Goal: Browse casually: Explore the website without a specific task or goal

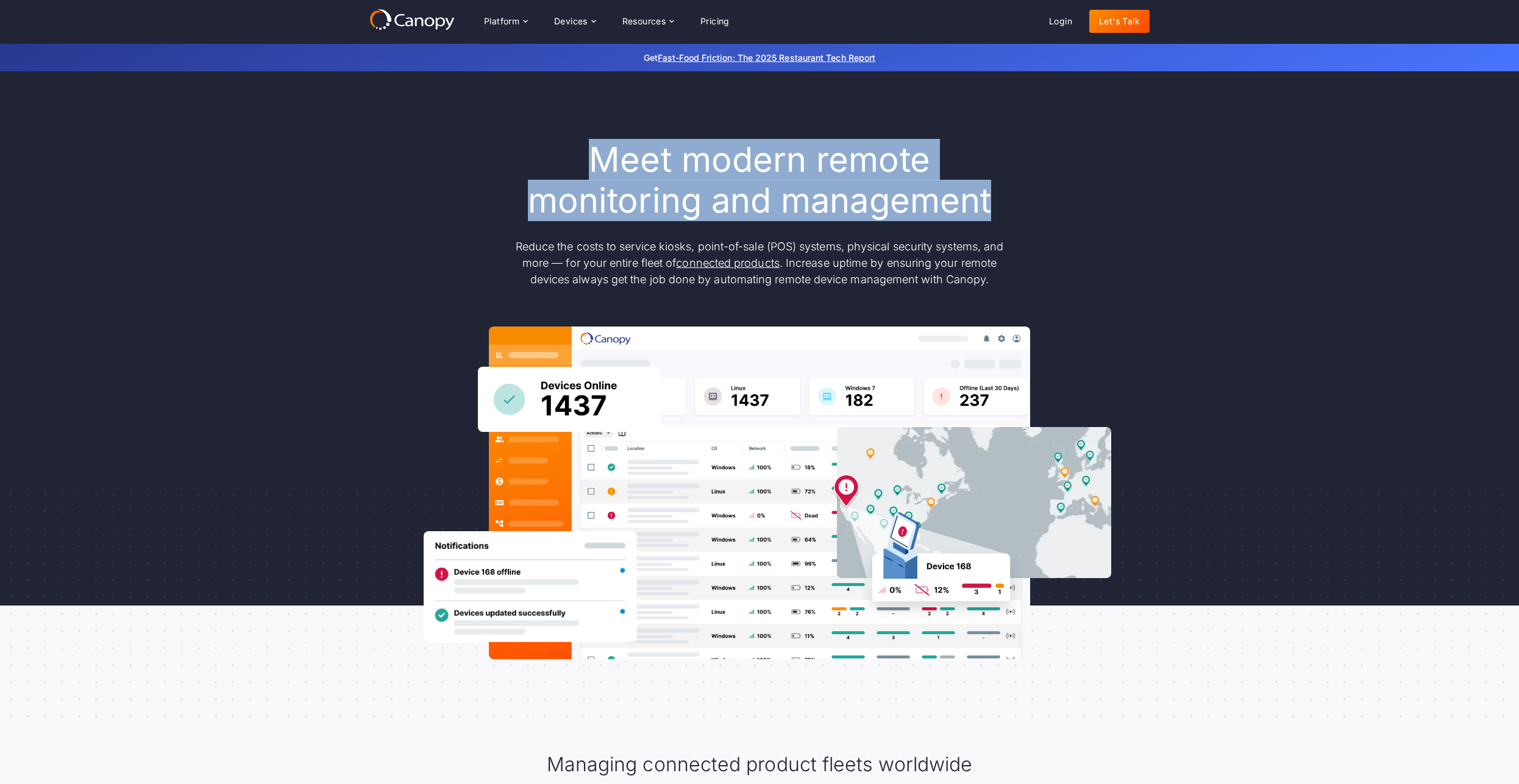
drag, startPoint x: 606, startPoint y: 180, endPoint x: 988, endPoint y: 180, distance: 382.0
click at [988, 180] on h1 "Meet modern remote monitoring and management" at bounding box center [760, 180] width 512 height 82
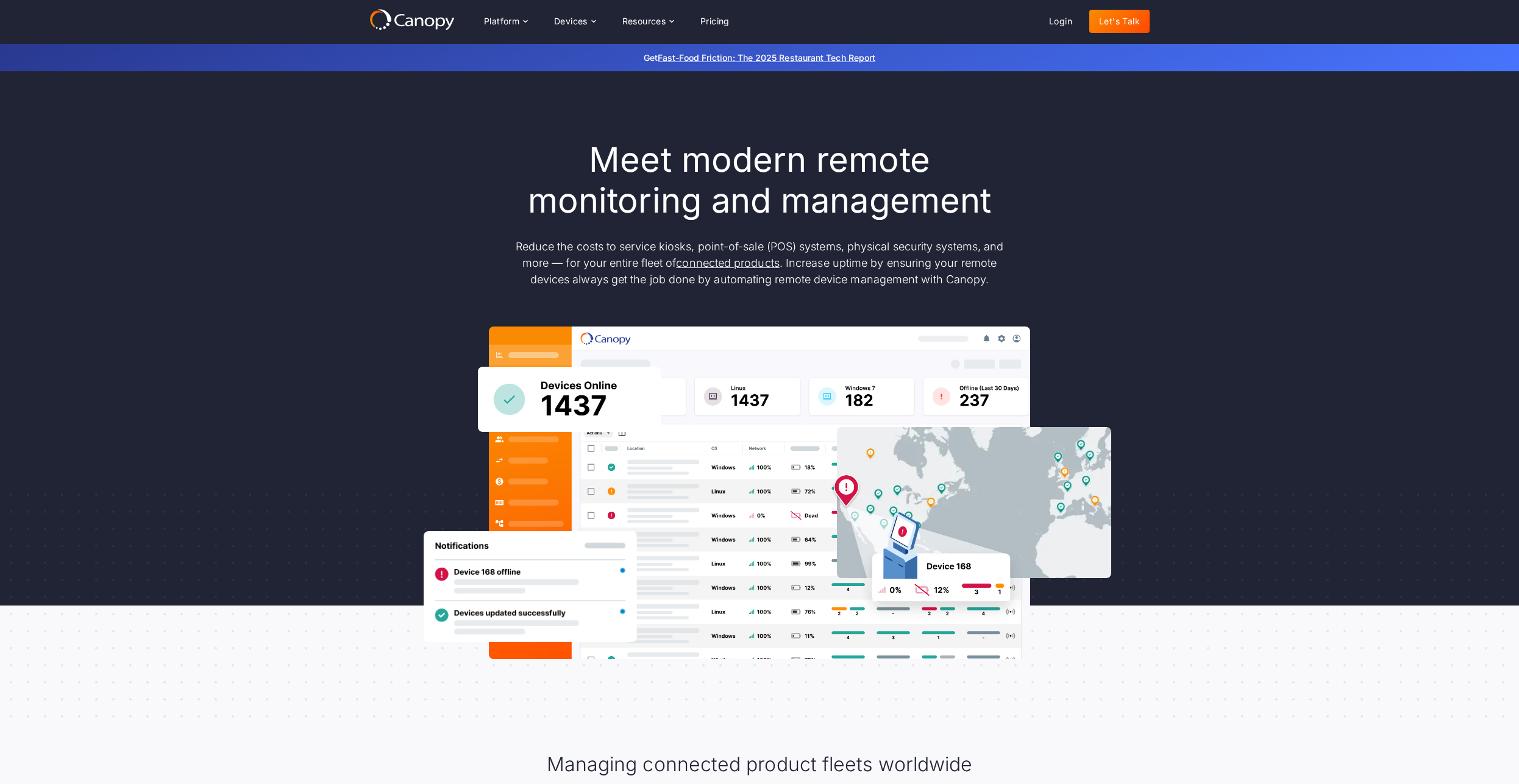
drag, startPoint x: 458, startPoint y: 170, endPoint x: 1065, endPoint y: 175, distance: 607.0
click at [1065, 175] on div "Meet modern remote monitoring and management Reduce the costs to service kiosks…" at bounding box center [760, 399] width 780 height 520
click at [1065, 175] on div "Meet modern remote monitoring and management Reduce the costs to service kiosks…" at bounding box center [760, 399] width 780 height 520
click at [529, 15] on div "Platform" at bounding box center [506, 21] width 63 height 24
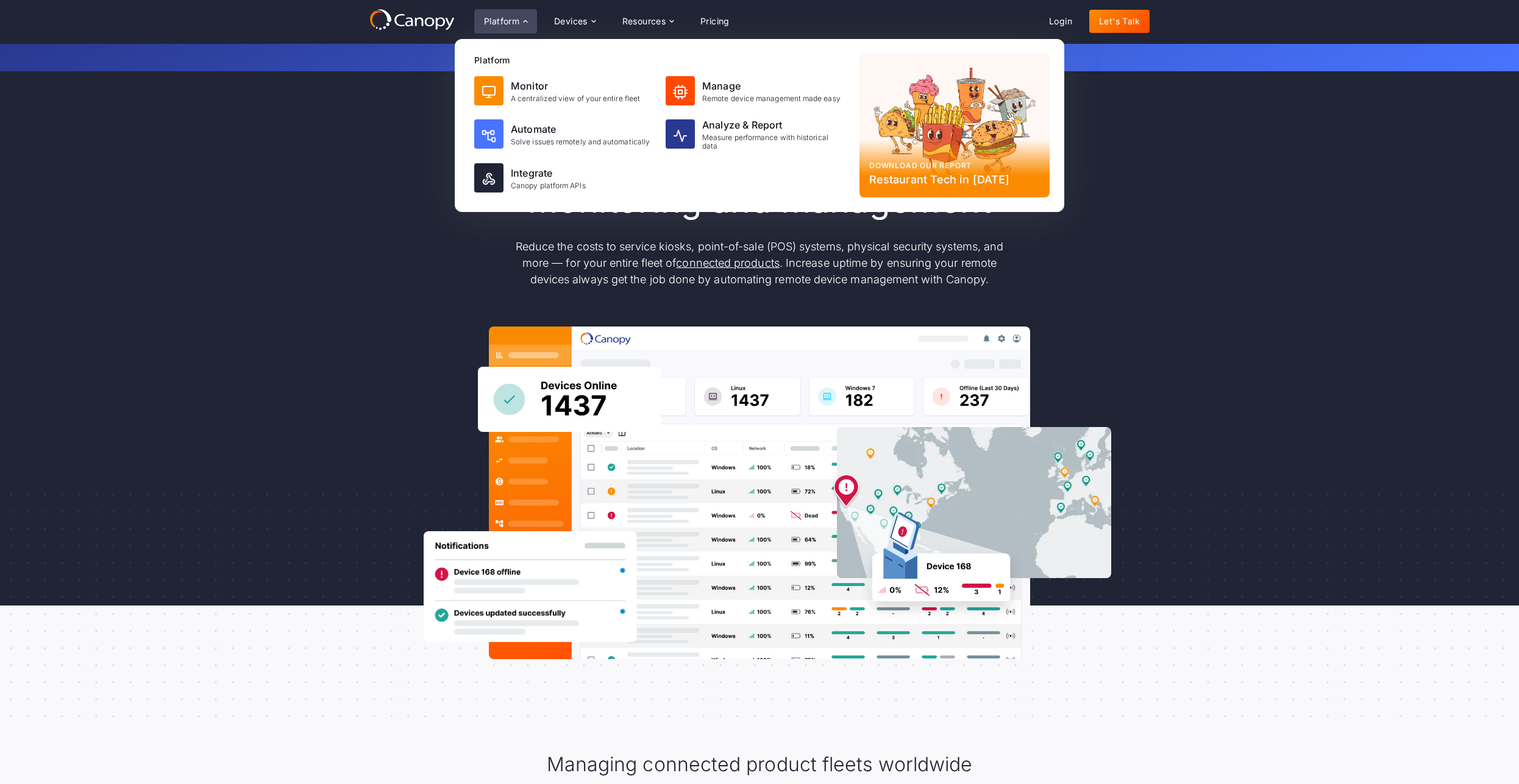
click at [1223, 140] on div "Meet modern remote monitoring and management Reduce the costs to service kiosks…" at bounding box center [760, 399] width 1519 height 656
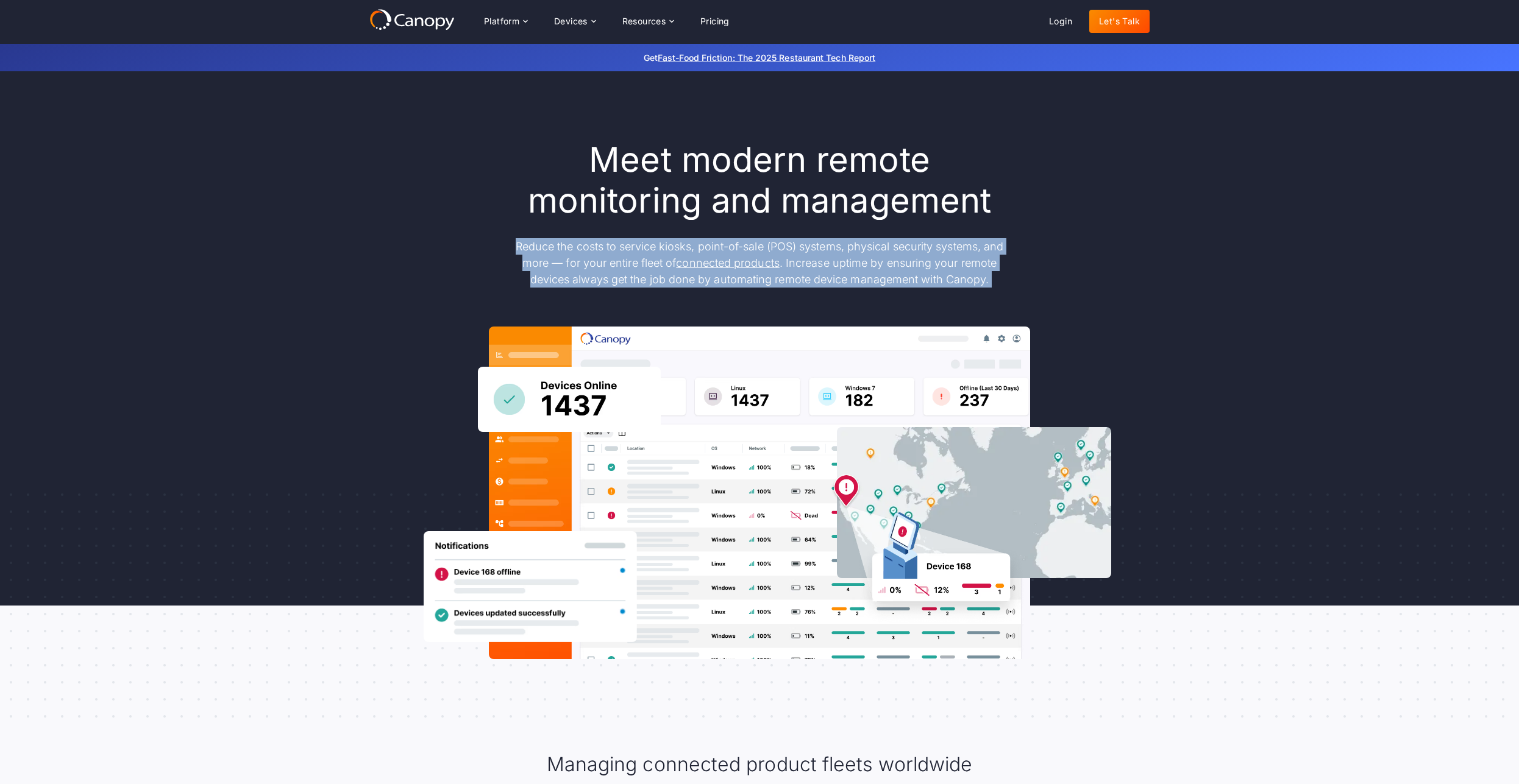
drag, startPoint x: 469, startPoint y: 141, endPoint x: 1013, endPoint y: 219, distance: 549.6
click at [1013, 219] on div "Meet modern remote monitoring and management Reduce the costs to service kiosks…" at bounding box center [760, 399] width 780 height 520
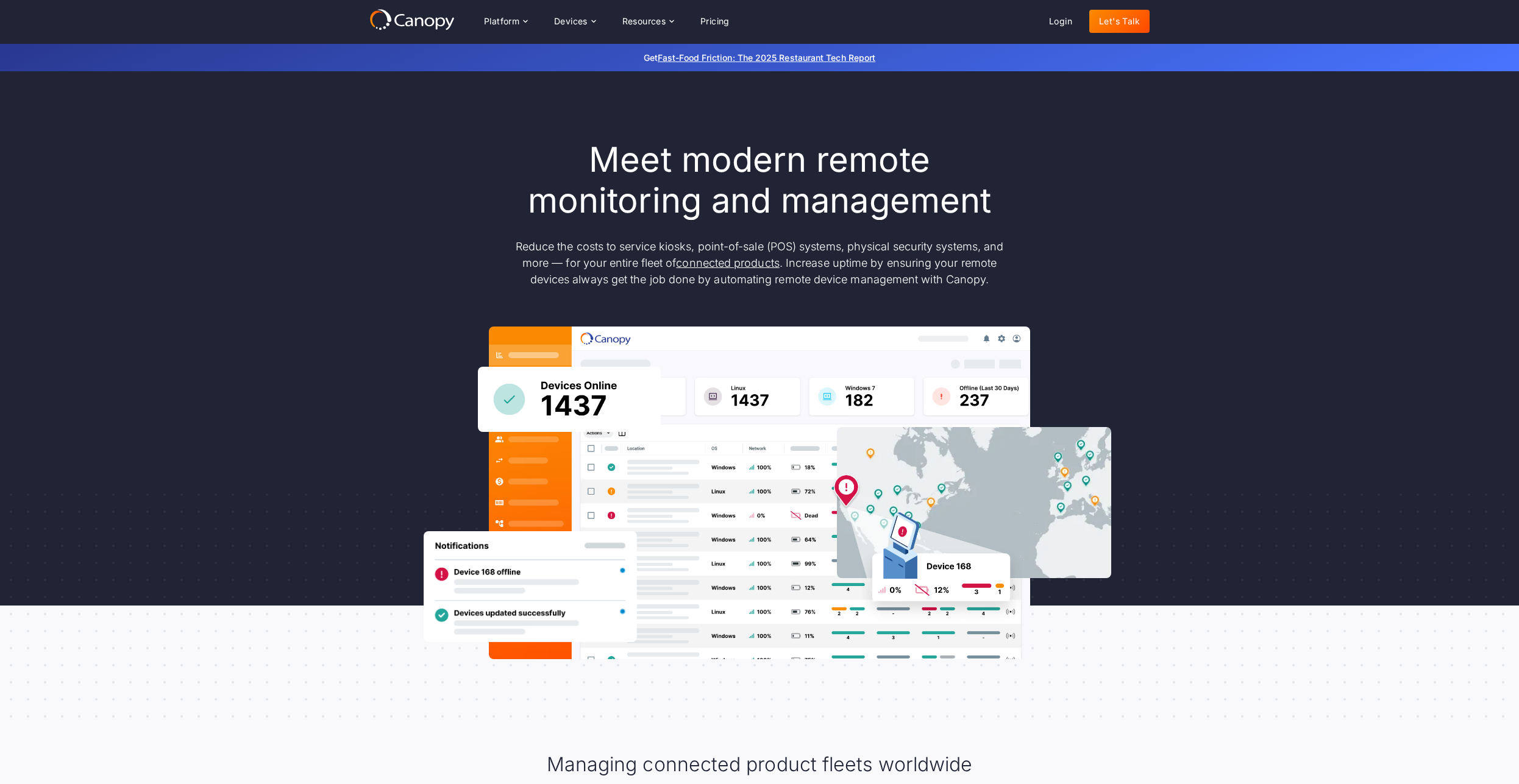
click at [1013, 219] on h1 "Meet modern remote monitoring and management" at bounding box center [760, 180] width 512 height 82
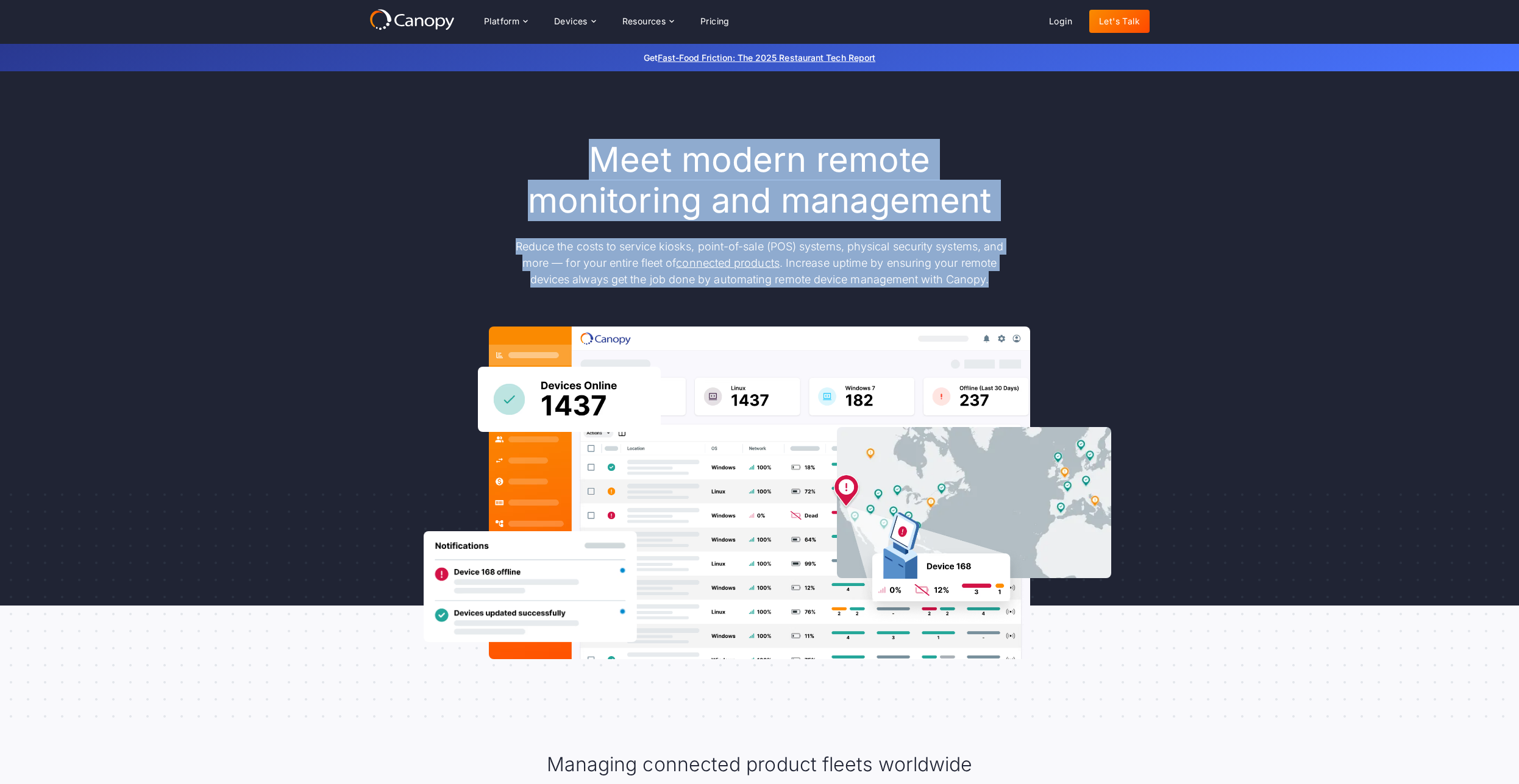
drag, startPoint x: 777, startPoint y: 187, endPoint x: 590, endPoint y: 147, distance: 191.2
click at [598, 148] on div "Meet modern remote monitoring and management Reduce the costs to service kiosks…" at bounding box center [760, 214] width 512 height 148
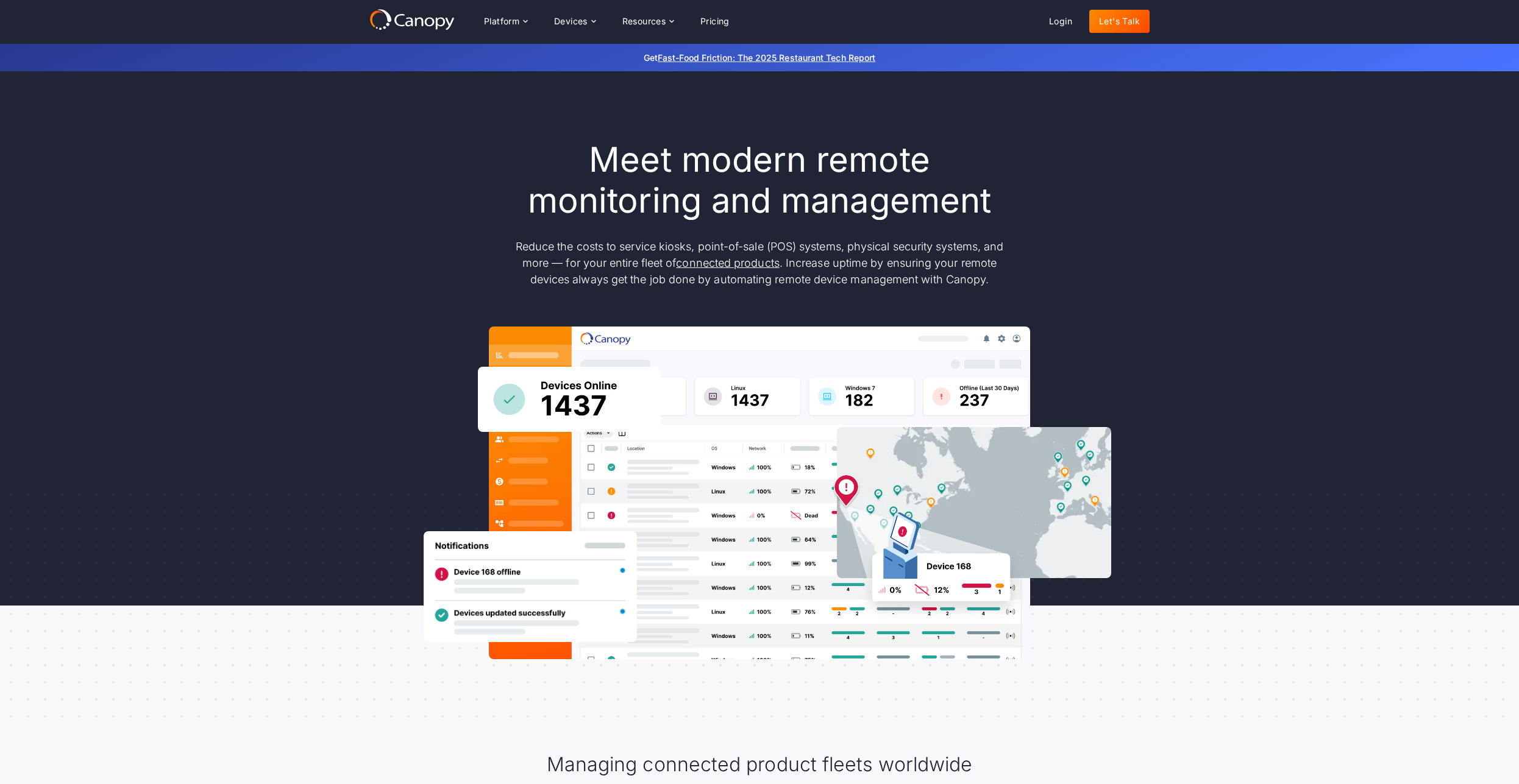
click at [590, 147] on h1 "Meet modern remote monitoring and management" at bounding box center [760, 180] width 512 height 82
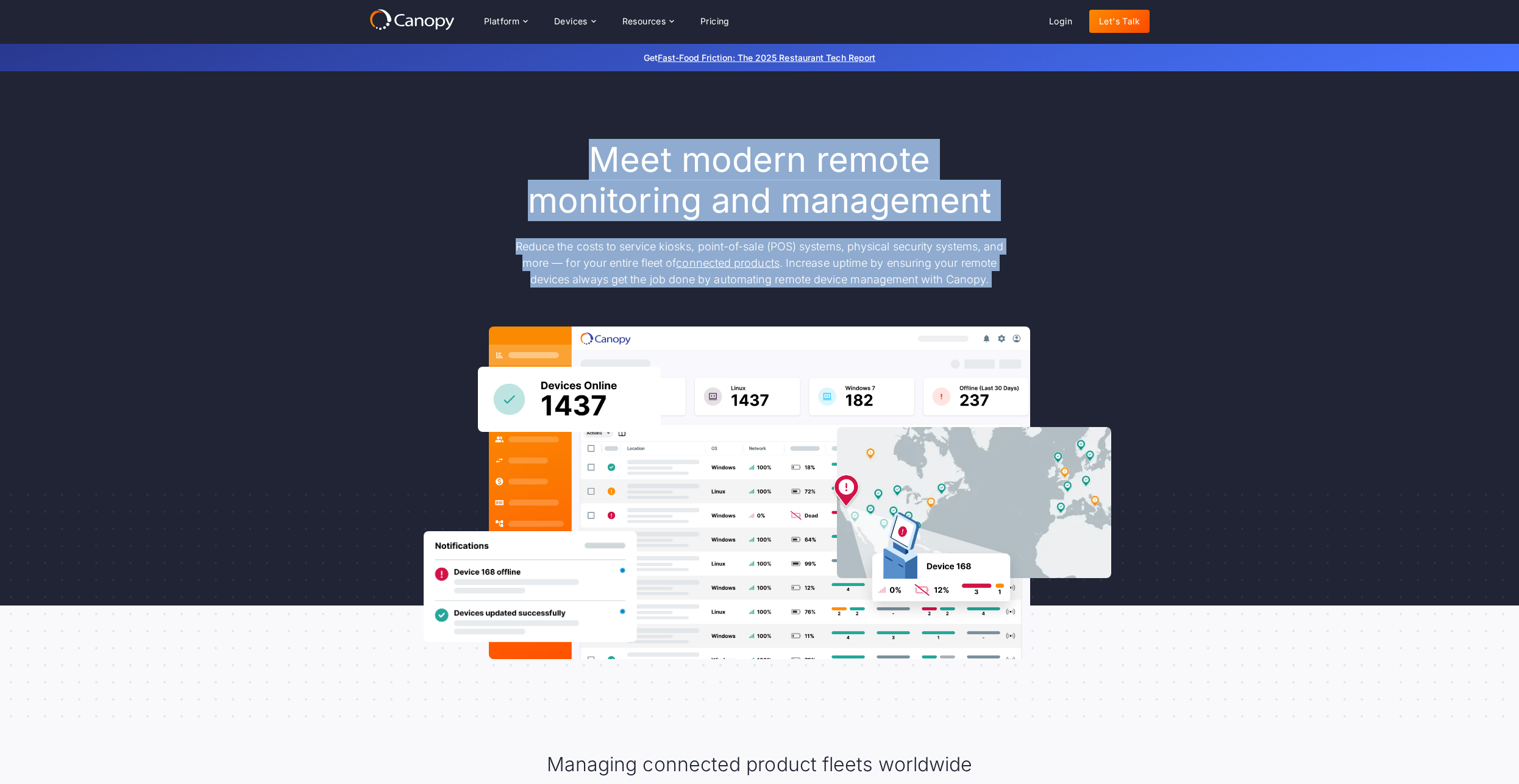
drag, startPoint x: 581, startPoint y: 152, endPoint x: 1088, endPoint y: 257, distance: 517.8
click at [1087, 257] on div "Meet modern remote monitoring and management Reduce the costs to service kiosks…" at bounding box center [760, 399] width 780 height 520
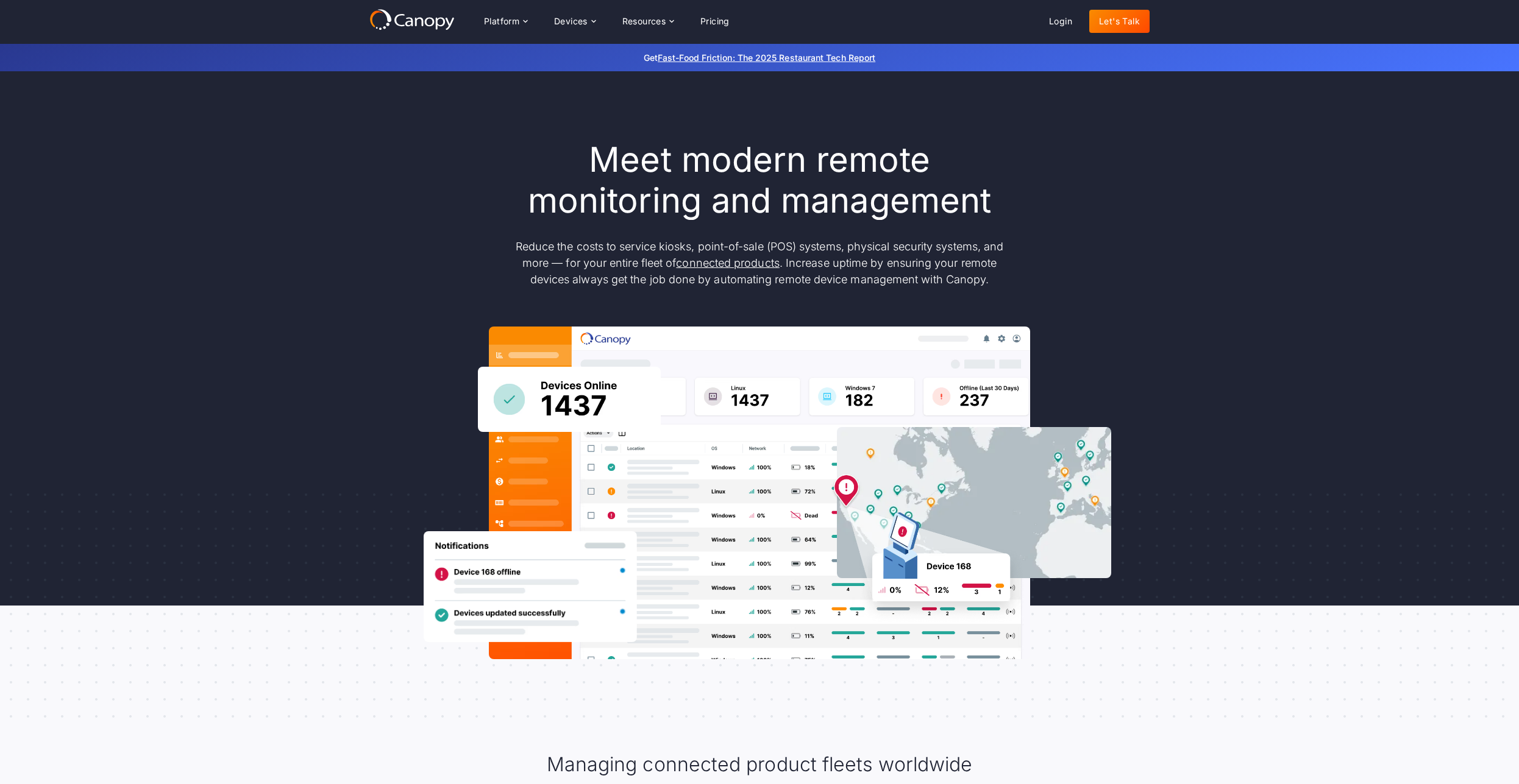
click at [1088, 257] on div "Meet modern remote monitoring and management Reduce the costs to service kiosks…" at bounding box center [760, 399] width 780 height 520
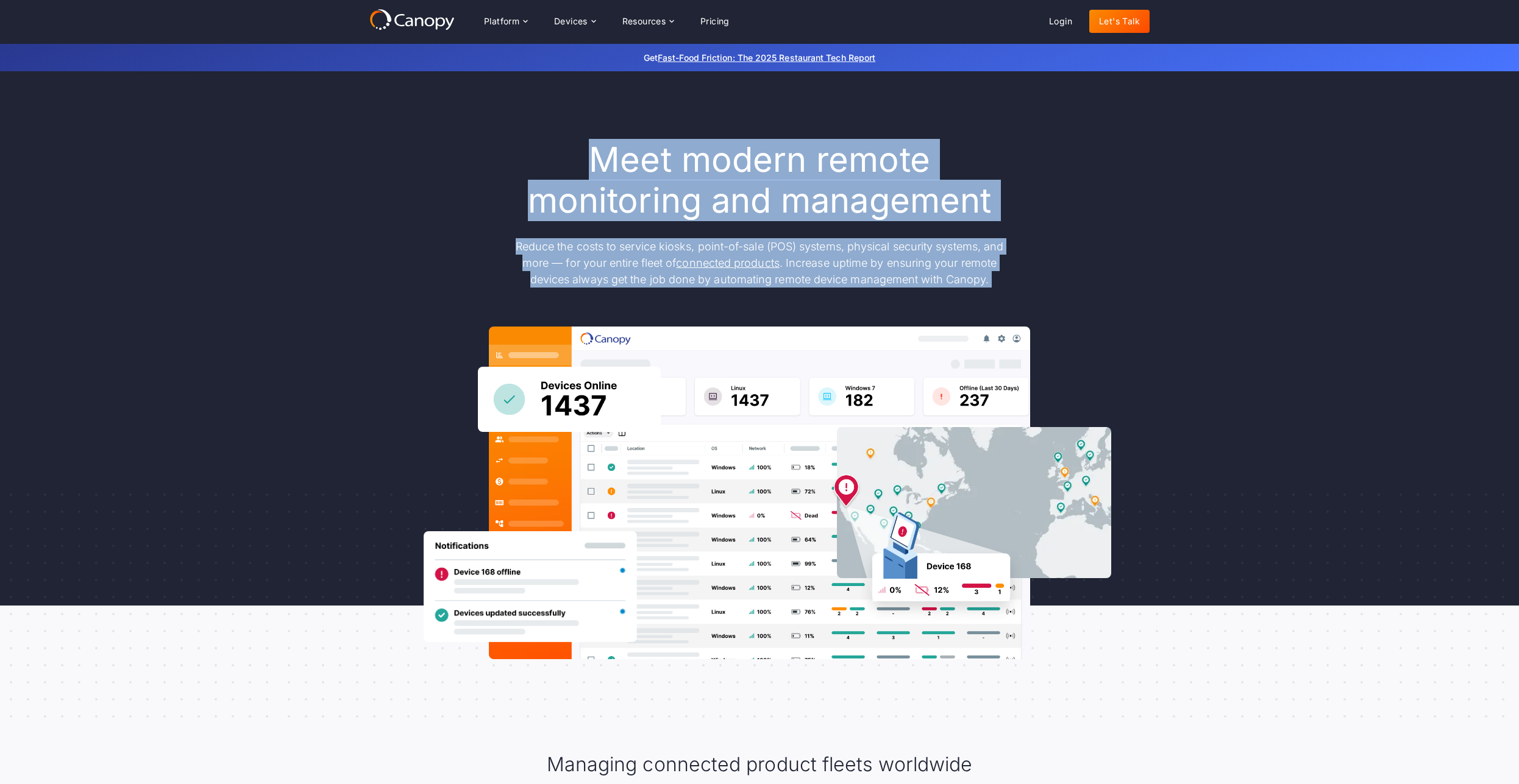
drag, startPoint x: 594, startPoint y: 170, endPoint x: 1117, endPoint y: 301, distance: 539.2
click at [1117, 301] on div "Meet modern remote monitoring and management Reduce the costs to service kiosks…" at bounding box center [760, 399] width 780 height 520
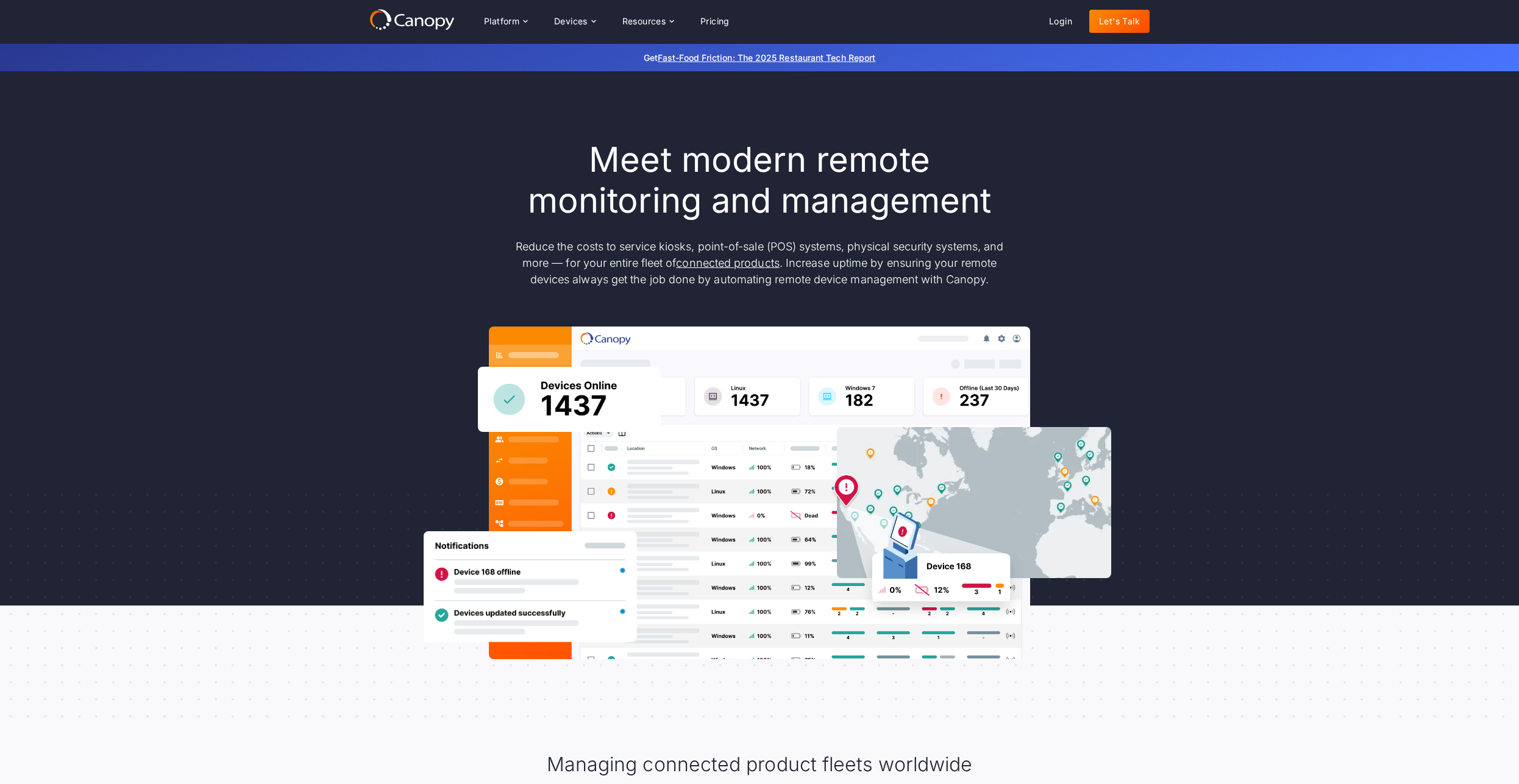
click at [1117, 301] on div "Meet modern remote monitoring and management Reduce the costs to service kiosks…" at bounding box center [760, 399] width 780 height 520
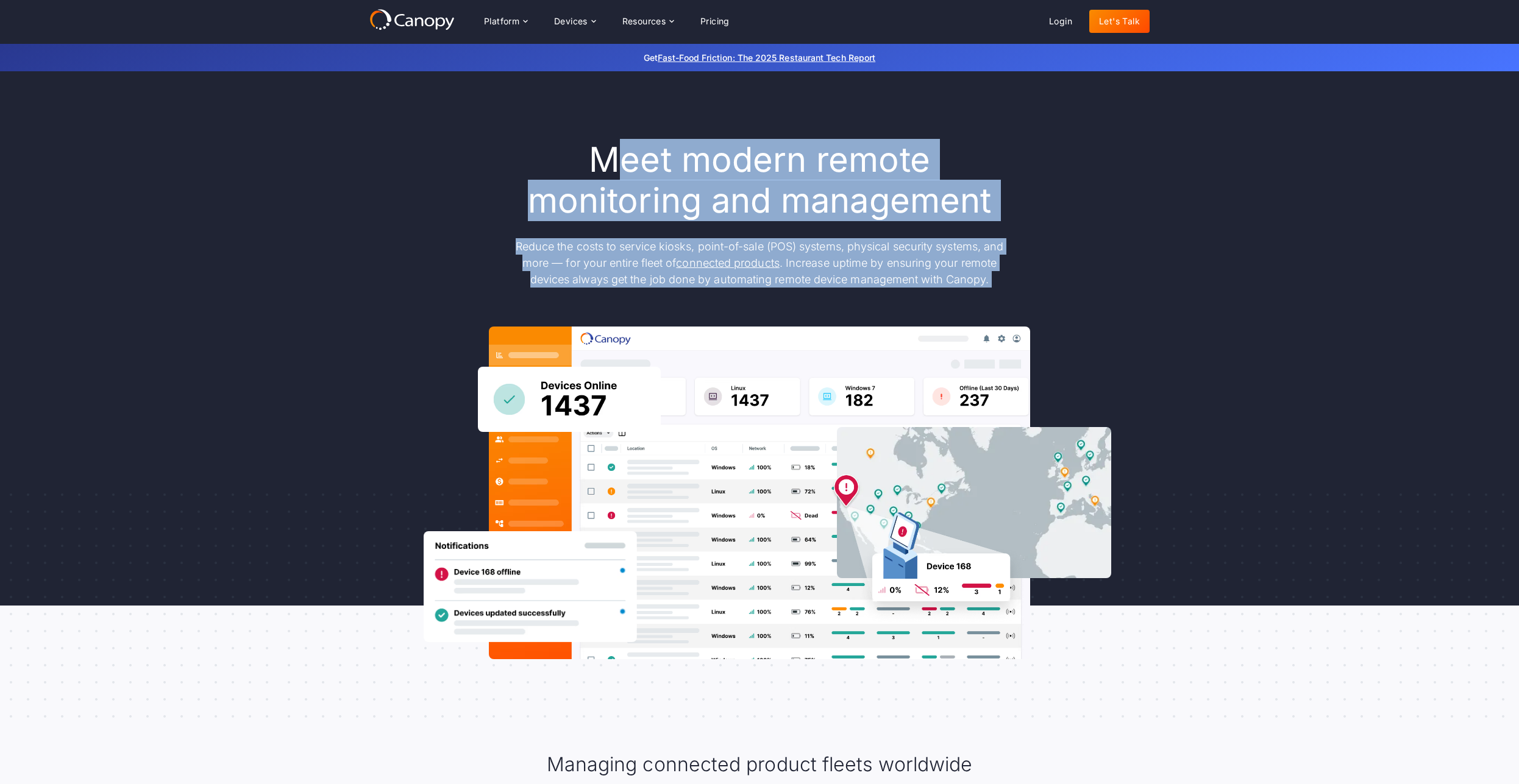
drag, startPoint x: 1224, startPoint y: 299, endPoint x: 614, endPoint y: 153, distance: 627.2
click at [614, 153] on div "Meet modern remote monitoring and management Reduce the costs to service kiosks…" at bounding box center [760, 399] width 1519 height 656
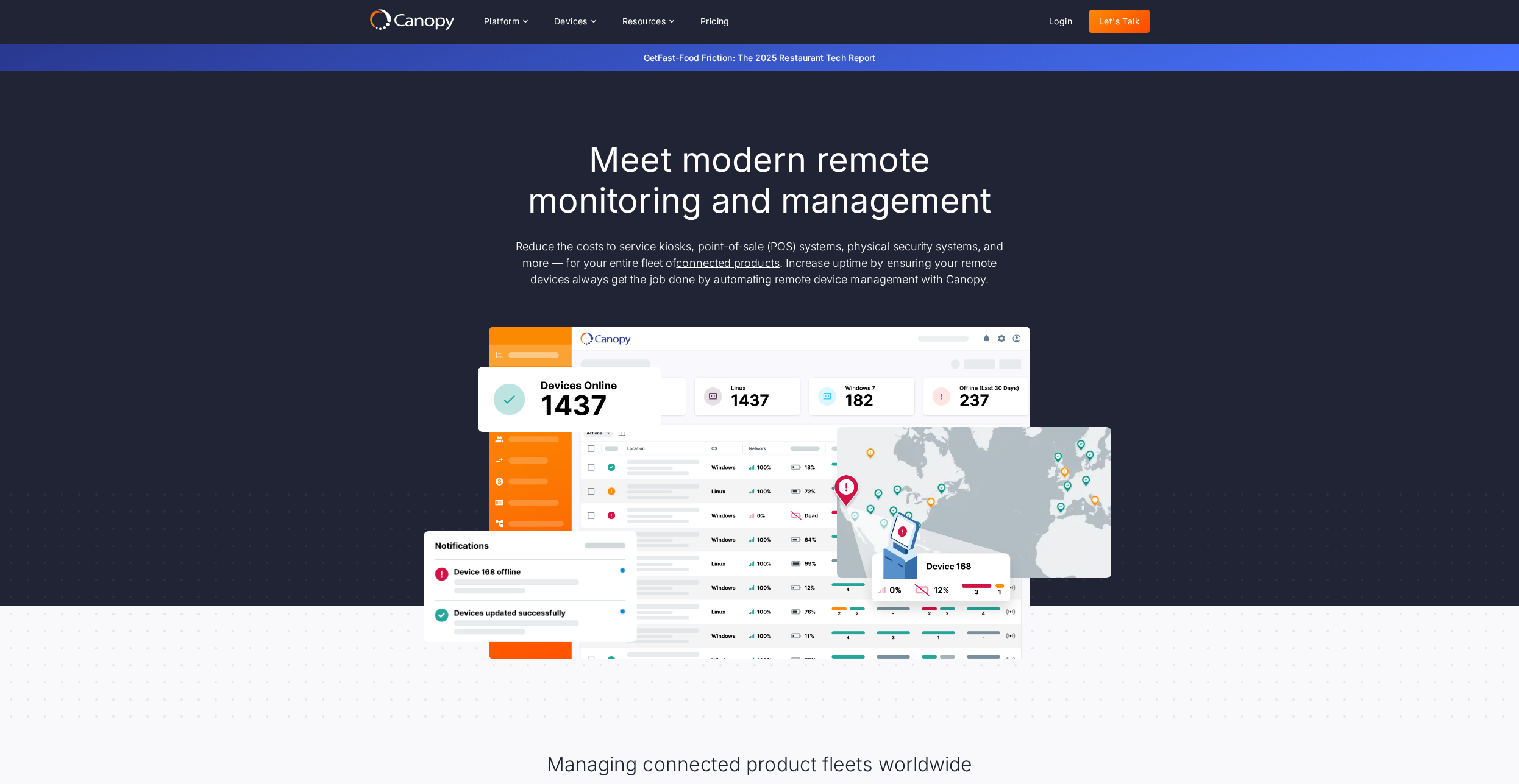
click at [609, 153] on h1 "Meet modern remote monitoring and management" at bounding box center [760, 180] width 512 height 82
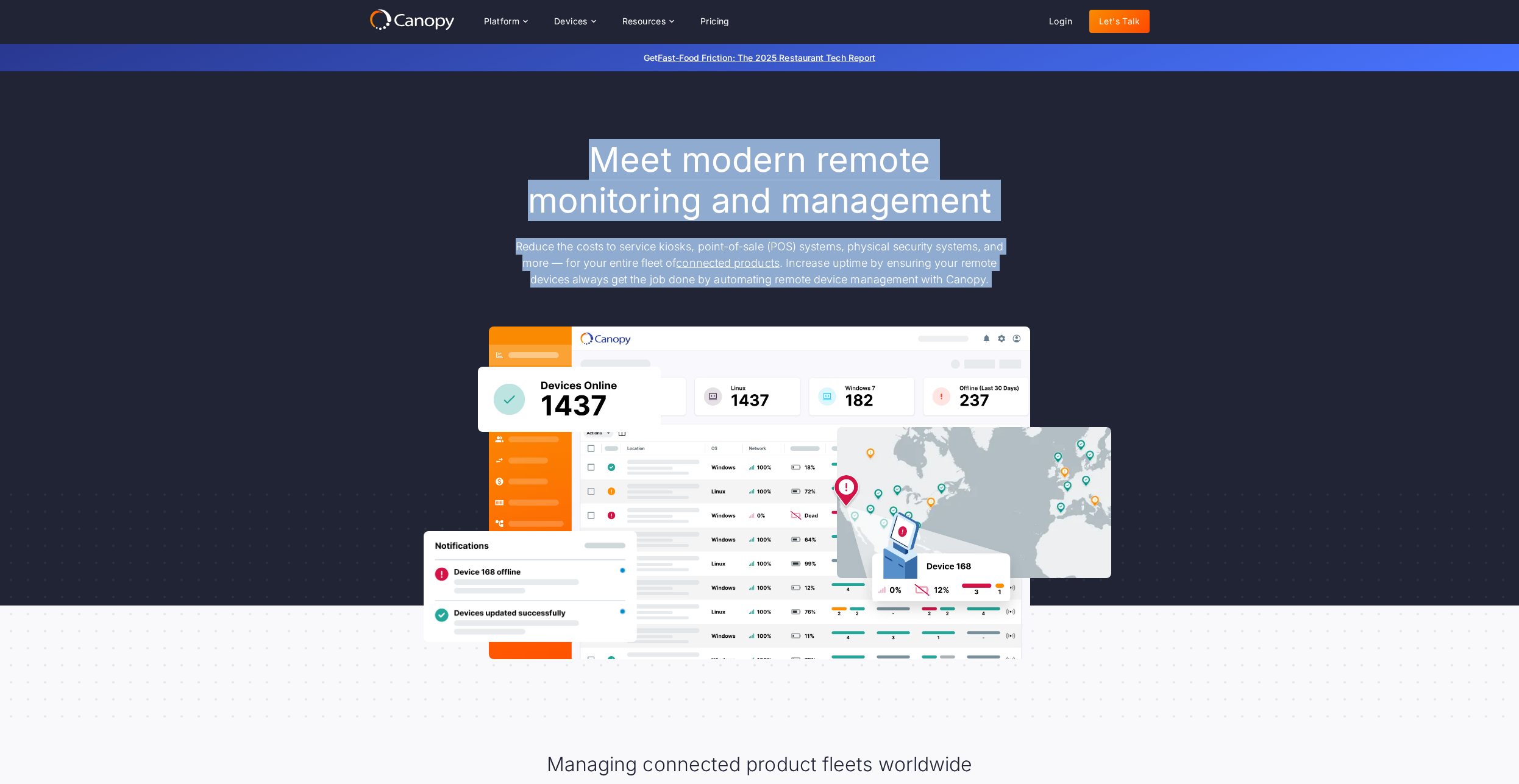
drag, startPoint x: 598, startPoint y: 155, endPoint x: 1122, endPoint y: 323, distance: 550.3
click at [1142, 338] on div "Meet modern remote monitoring and management Reduce the costs to service kiosks…" at bounding box center [760, 399] width 780 height 520
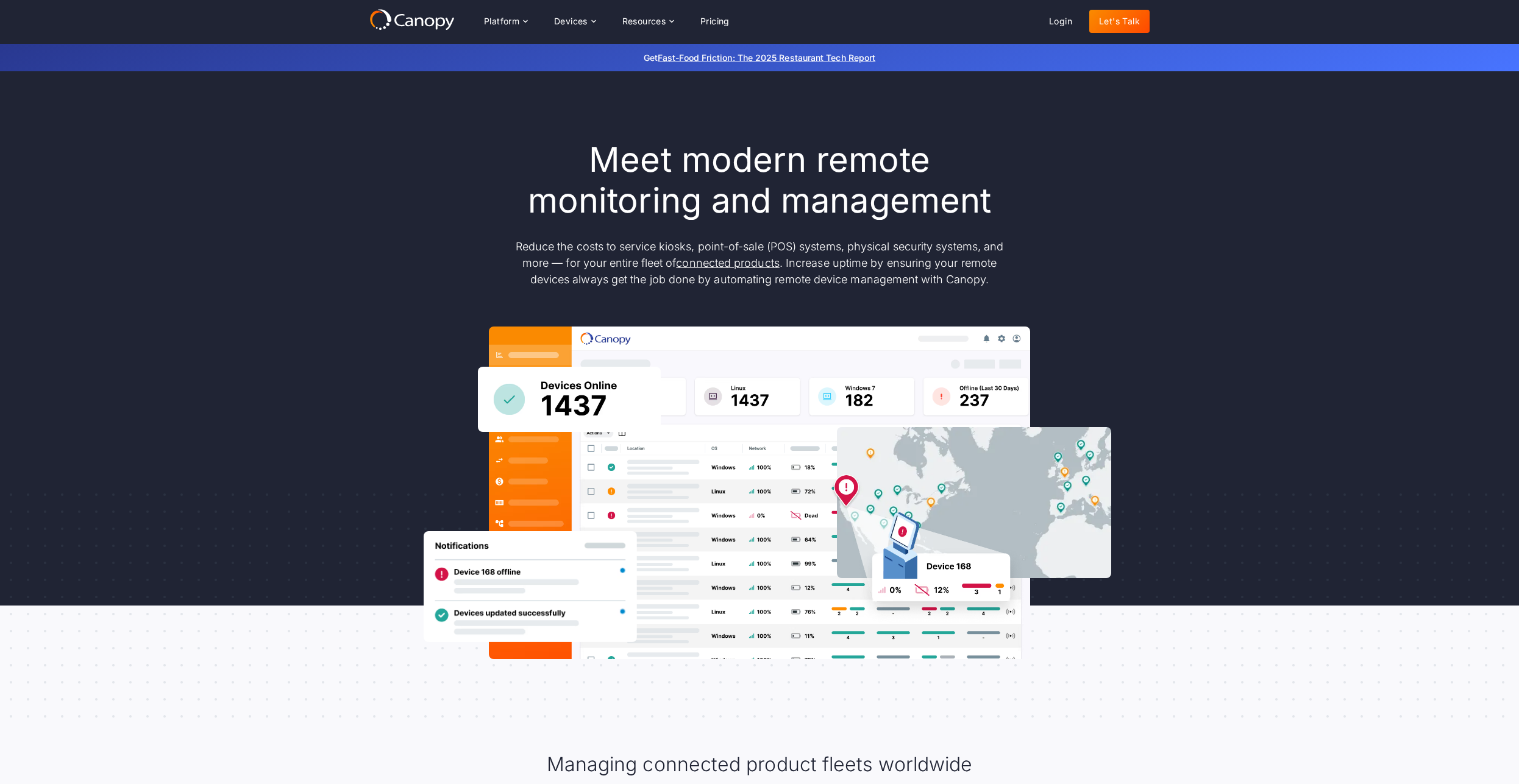
click at [1122, 323] on div "Meet modern remote monitoring and management Reduce the costs to service kiosks…" at bounding box center [760, 399] width 780 height 520
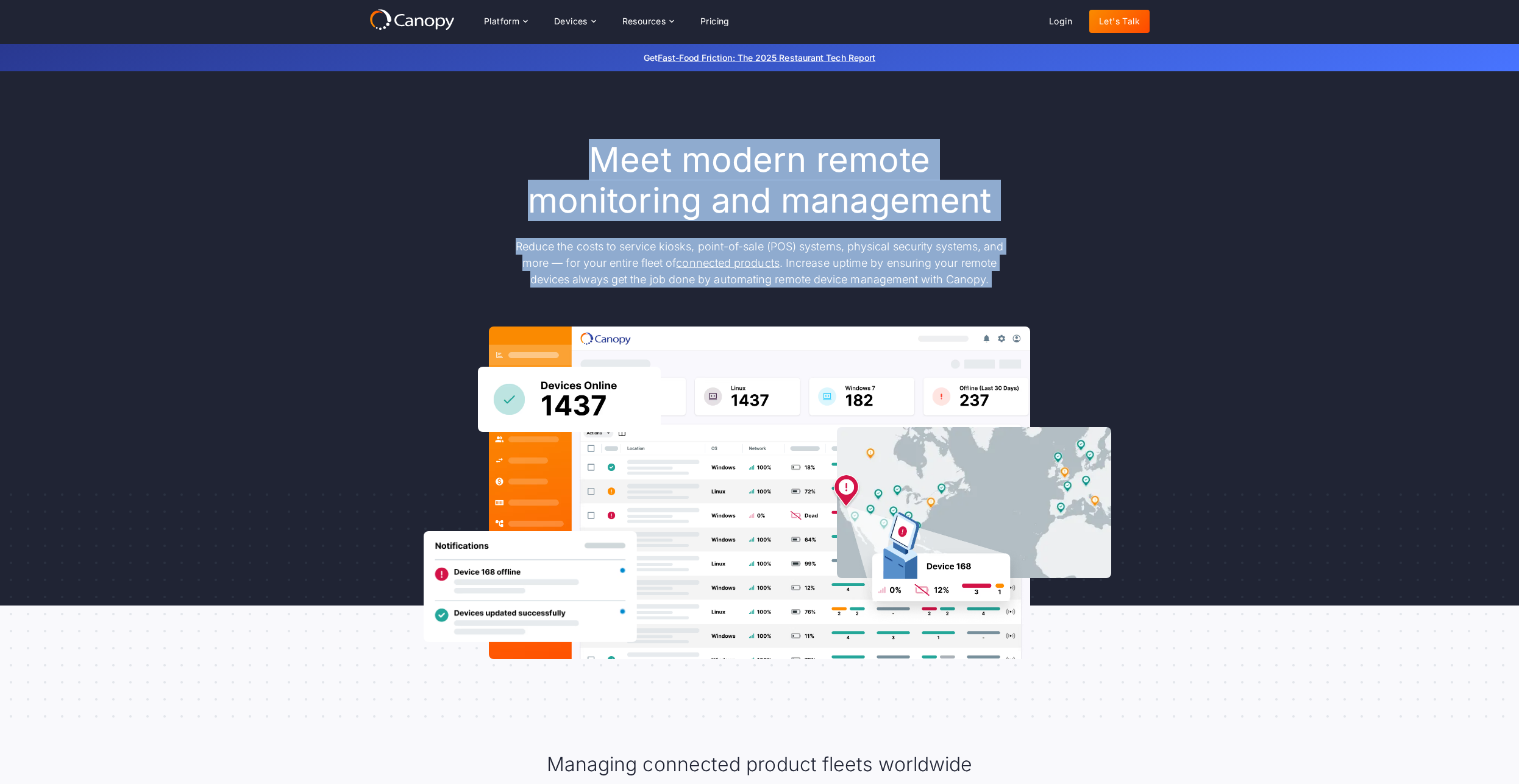
drag, startPoint x: 1103, startPoint y: 282, endPoint x: 575, endPoint y: 149, distance: 544.5
click at [575, 149] on div "Meet modern remote monitoring and management Reduce the costs to service kiosks…" at bounding box center [760, 399] width 780 height 520
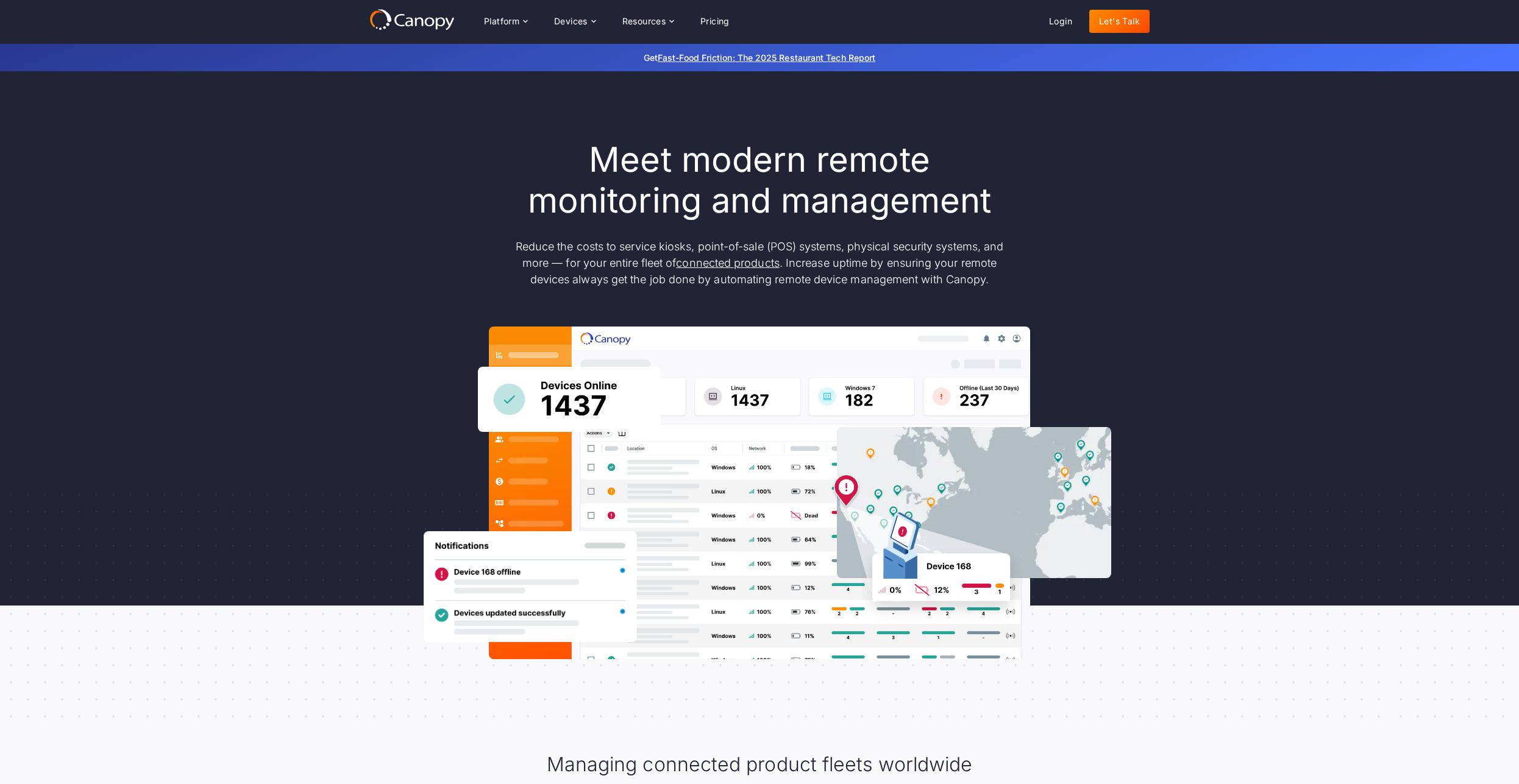
click at [574, 148] on h1 "Meet modern remote monitoring and management" at bounding box center [760, 180] width 512 height 82
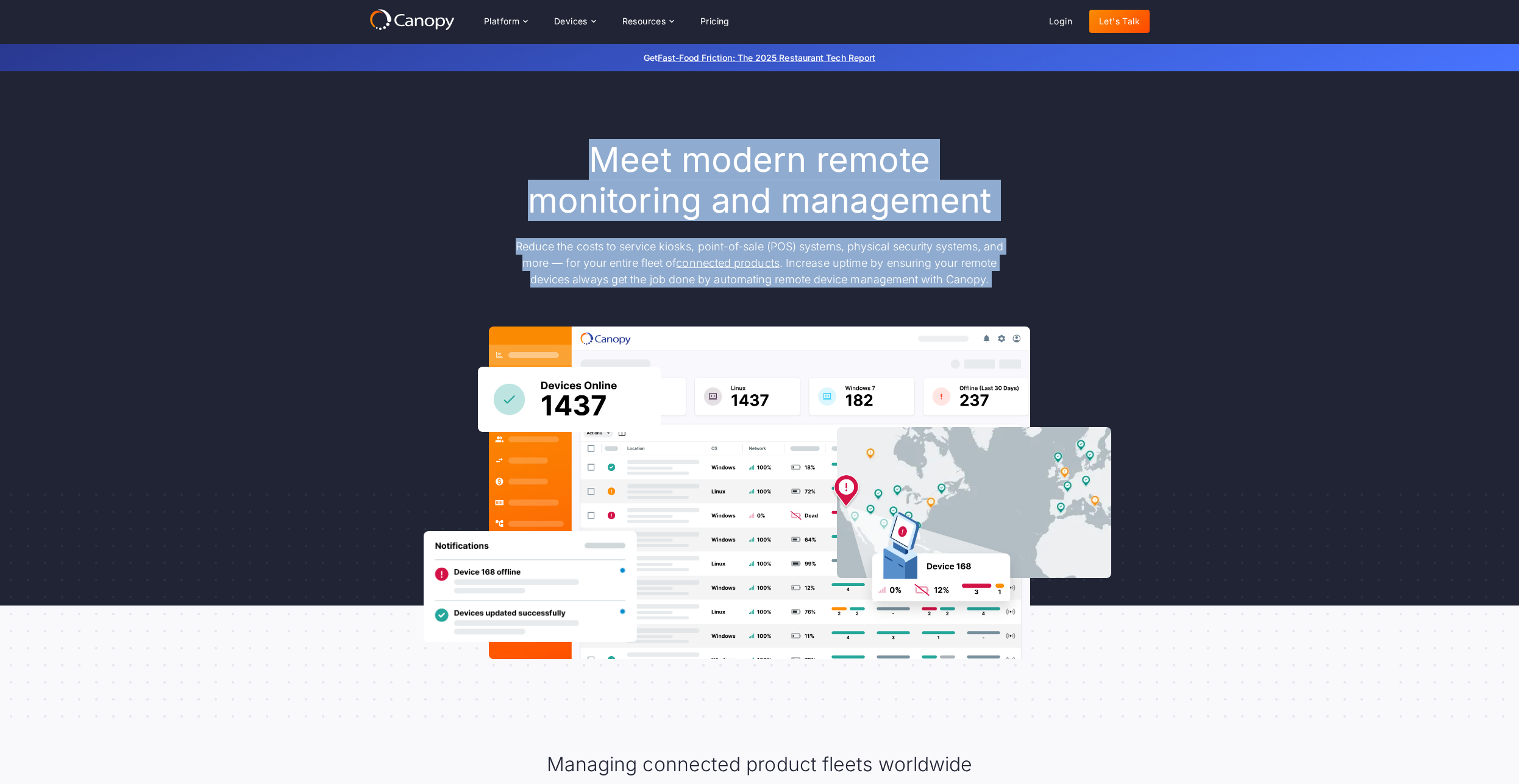
drag, startPoint x: 574, startPoint y: 145, endPoint x: 1252, endPoint y: 286, distance: 692.5
click at [1262, 292] on div "Meet modern remote monitoring and management Reduce the costs to service kiosks…" at bounding box center [760, 399] width 1519 height 656
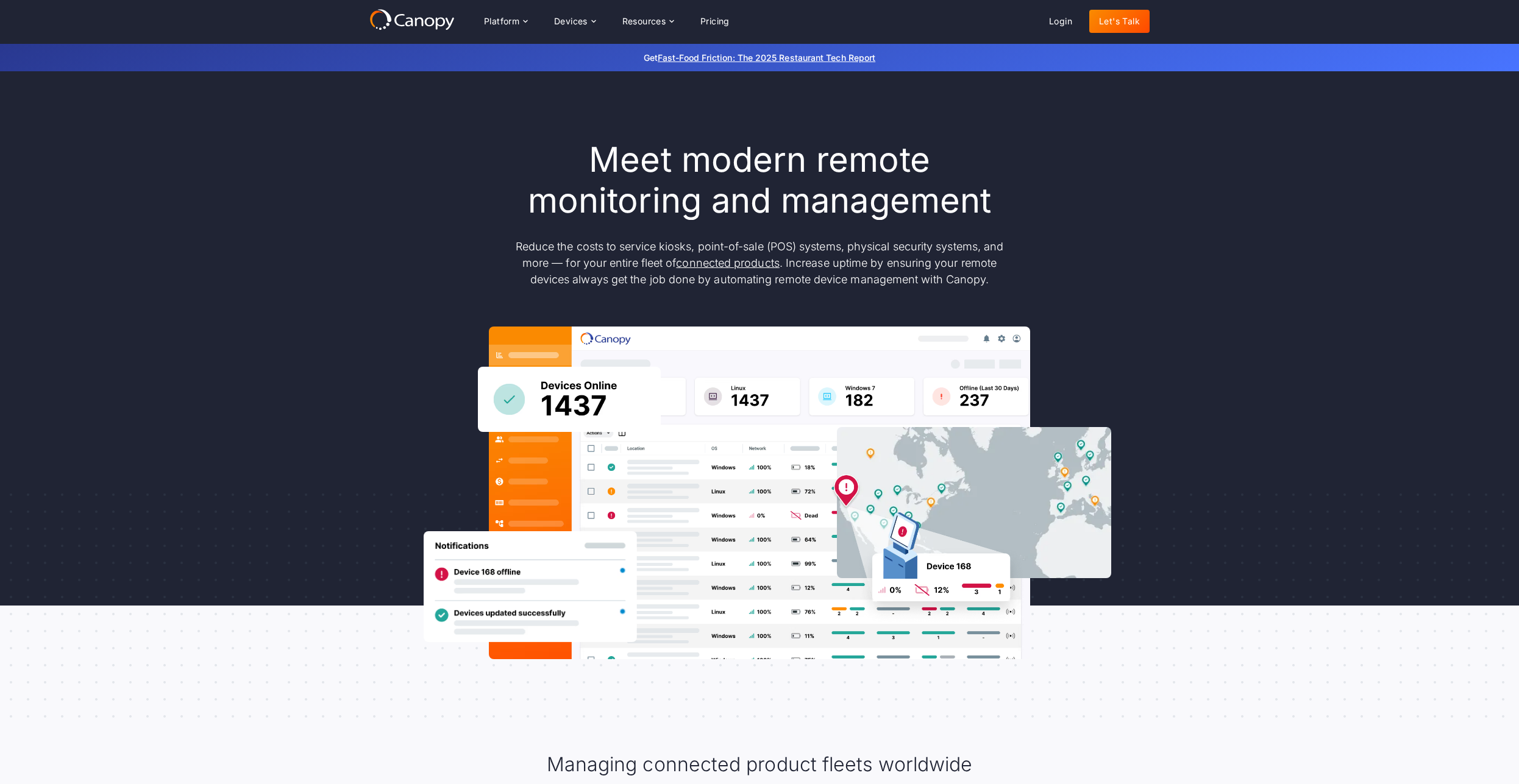
click at [1252, 285] on div "Meet modern remote monitoring and management Reduce the costs to service kiosks…" at bounding box center [760, 399] width 1519 height 656
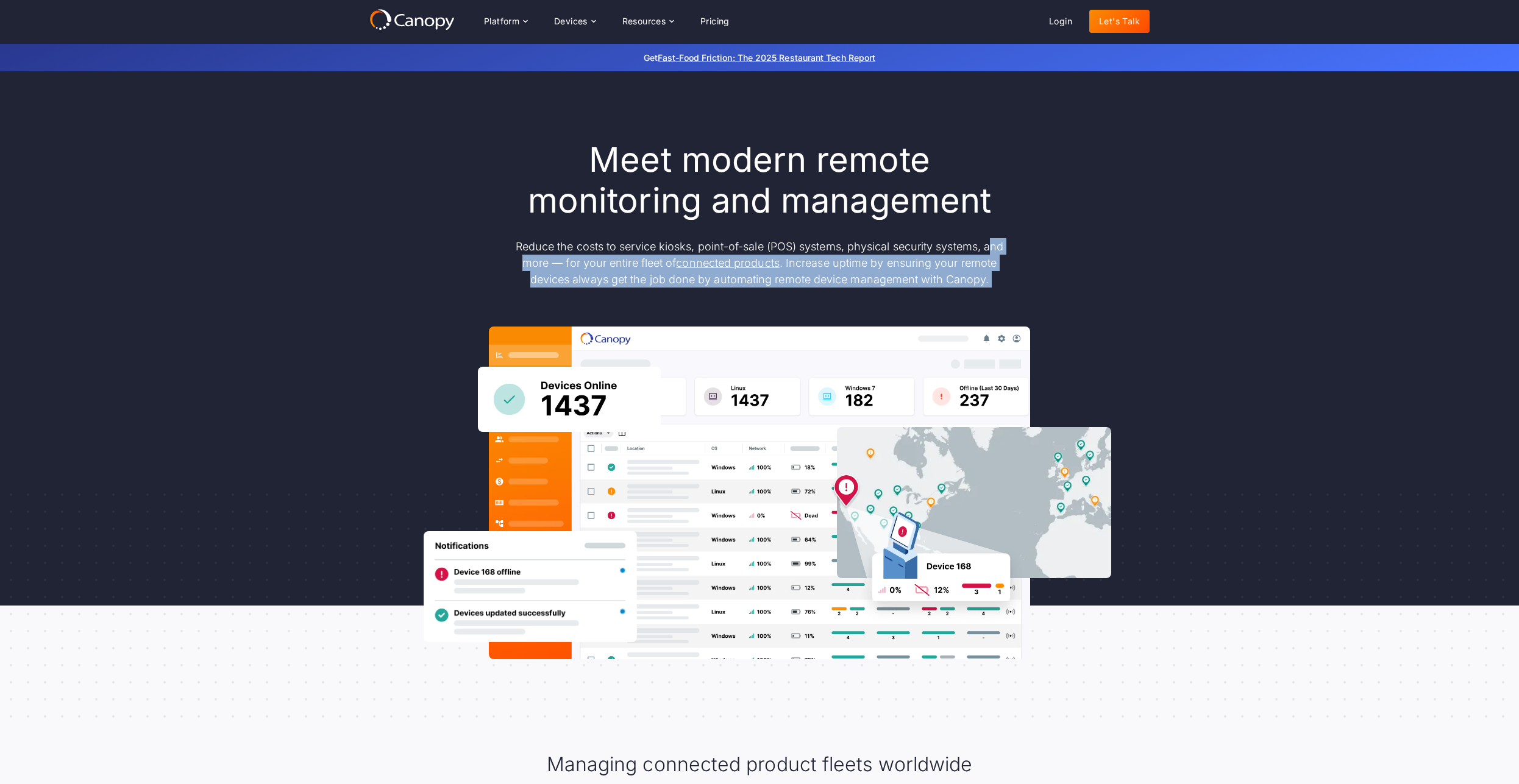
drag, startPoint x: 1065, startPoint y: 269, endPoint x: 946, endPoint y: 206, distance: 134.6
click at [946, 207] on div "Meet modern remote monitoring and management Reduce the costs to service kiosks…" at bounding box center [760, 399] width 780 height 520
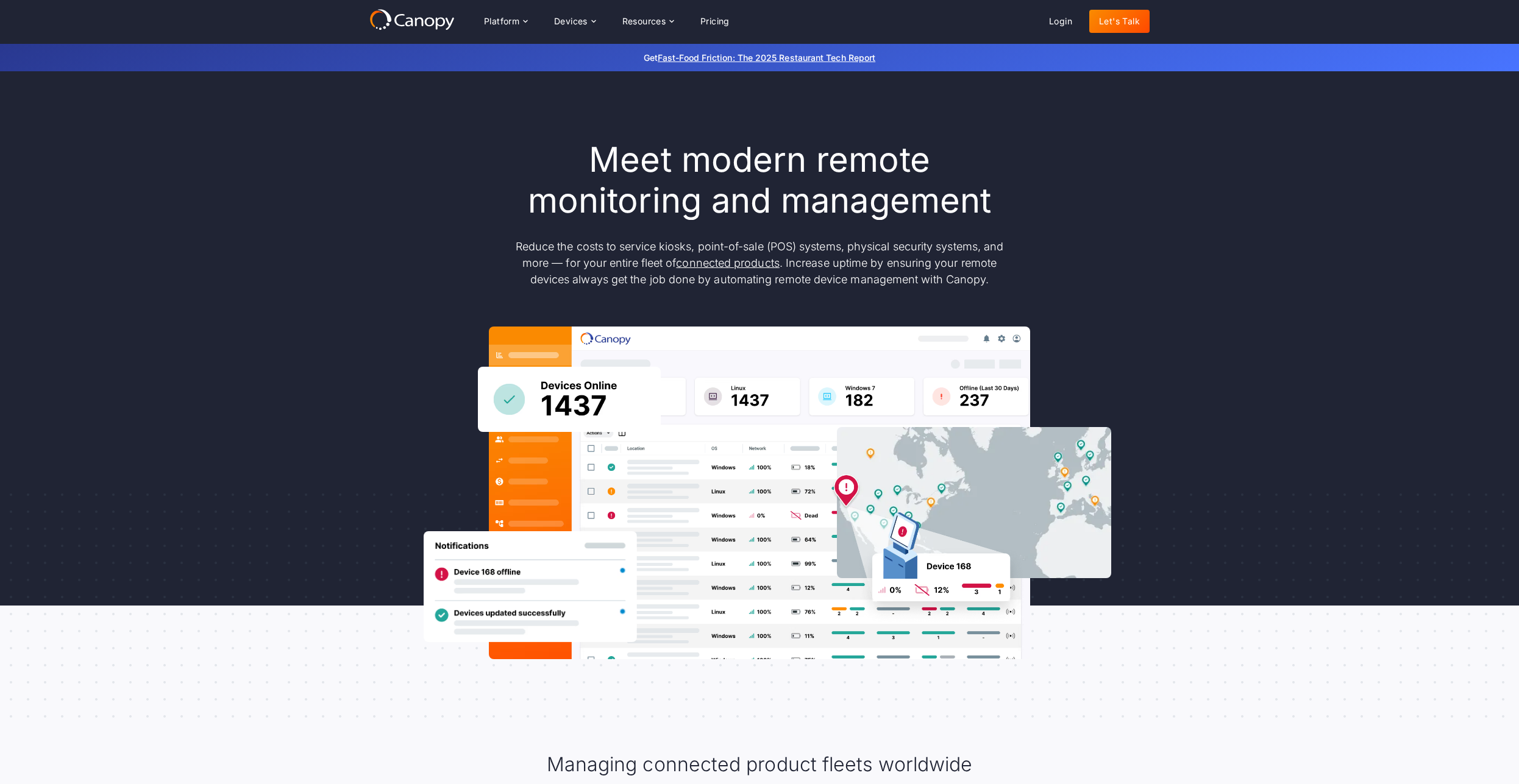
click at [946, 206] on h1 "Meet modern remote monitoring and management" at bounding box center [760, 180] width 512 height 82
click at [1329, 272] on div "Meet modern remote monitoring and management Reduce the costs to service kiosks…" at bounding box center [760, 399] width 1519 height 656
click at [1369, 261] on div "Meet modern remote monitoring and management Reduce the costs to service kiosks…" at bounding box center [760, 399] width 1519 height 656
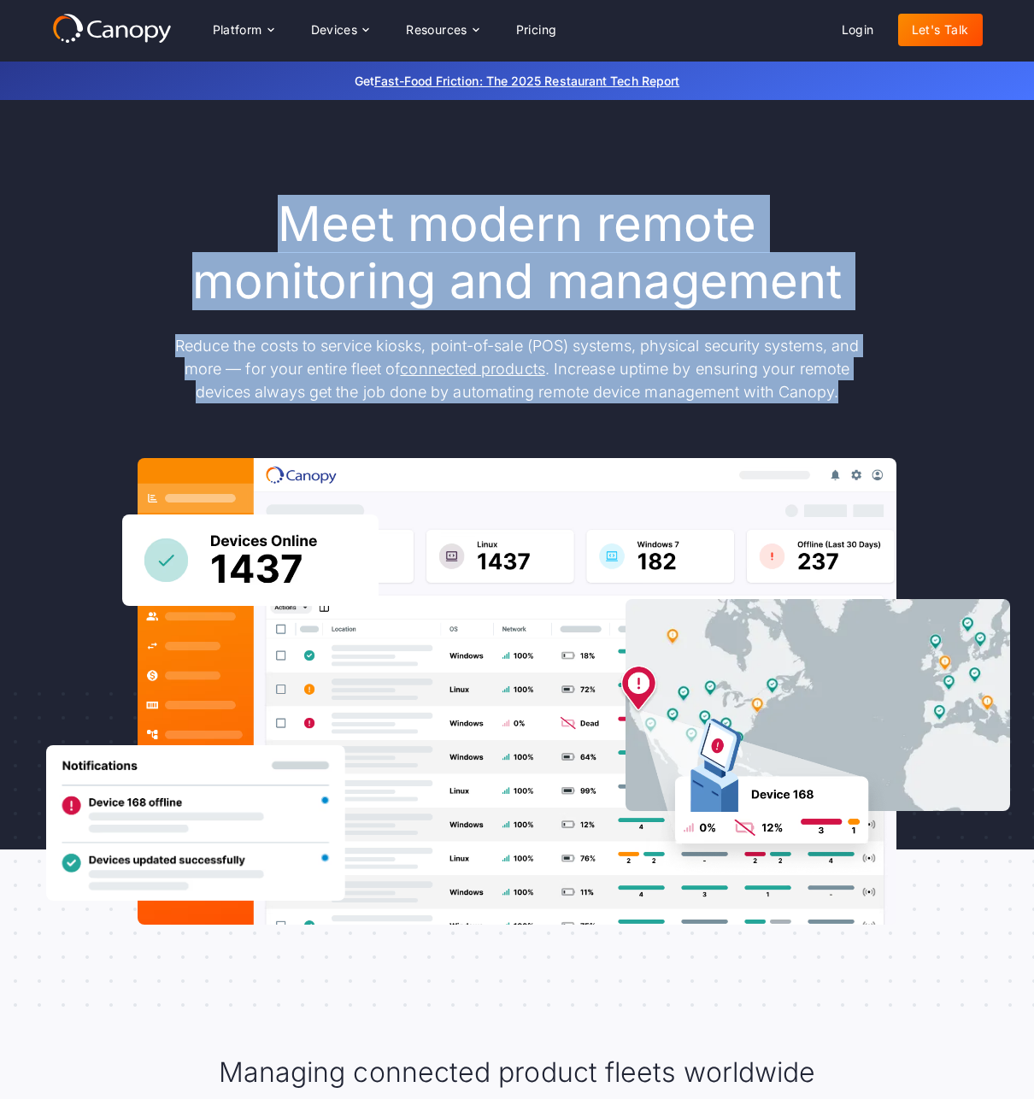
drag, startPoint x: 875, startPoint y: 382, endPoint x: 276, endPoint y: 211, distance: 623.1
click at [276, 211] on div "Meet modern remote monitoring and management Reduce the costs to service kiosks…" at bounding box center [517, 300] width 718 height 208
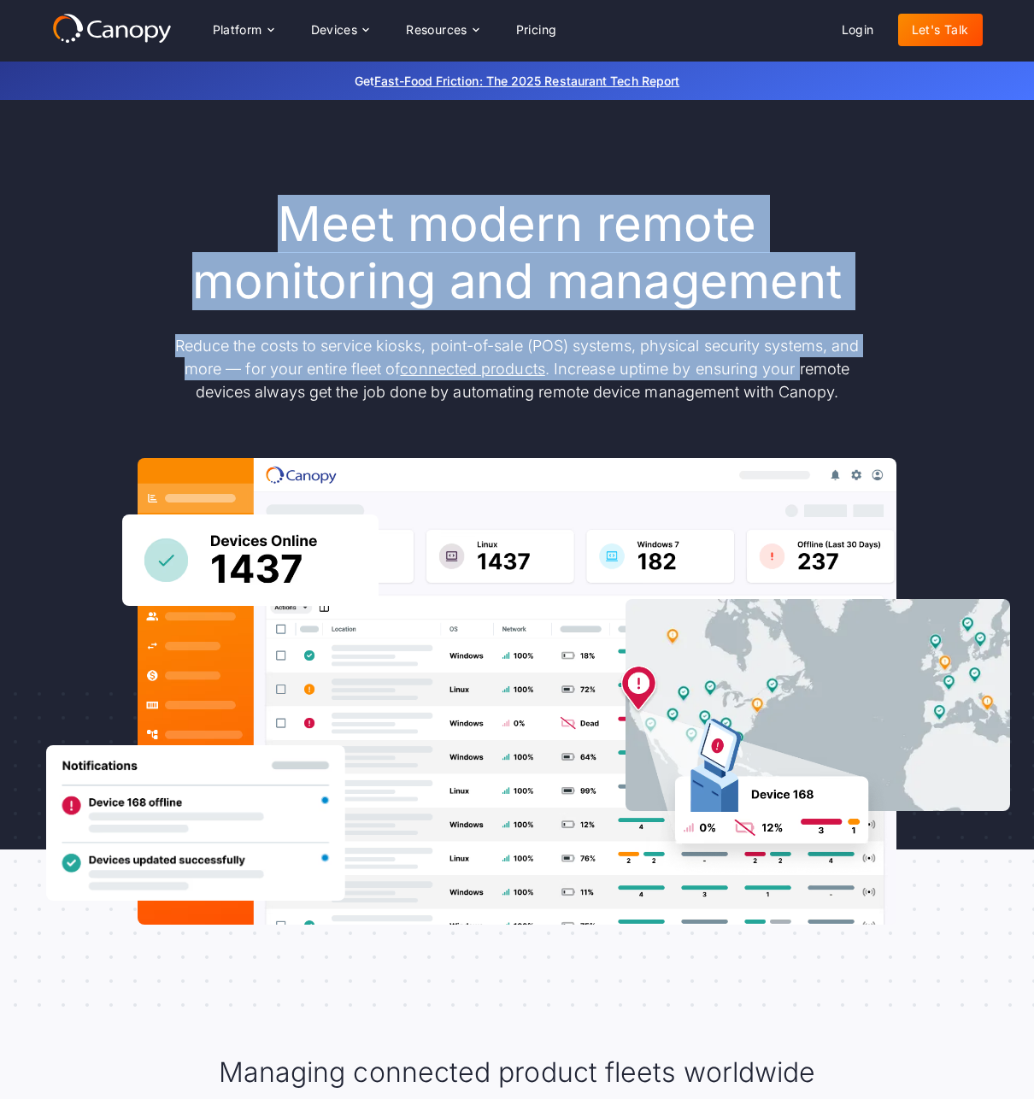
drag, startPoint x: 276, startPoint y: 211, endPoint x: 803, endPoint y: 369, distance: 549.7
click at [803, 369] on div "Meet modern remote monitoring and management Reduce the costs to service kiosks…" at bounding box center [517, 300] width 718 height 208
click at [803, 369] on p "Reduce the costs to service kiosks, point-of-sale (POS) systems, physical secur…" at bounding box center [517, 368] width 718 height 69
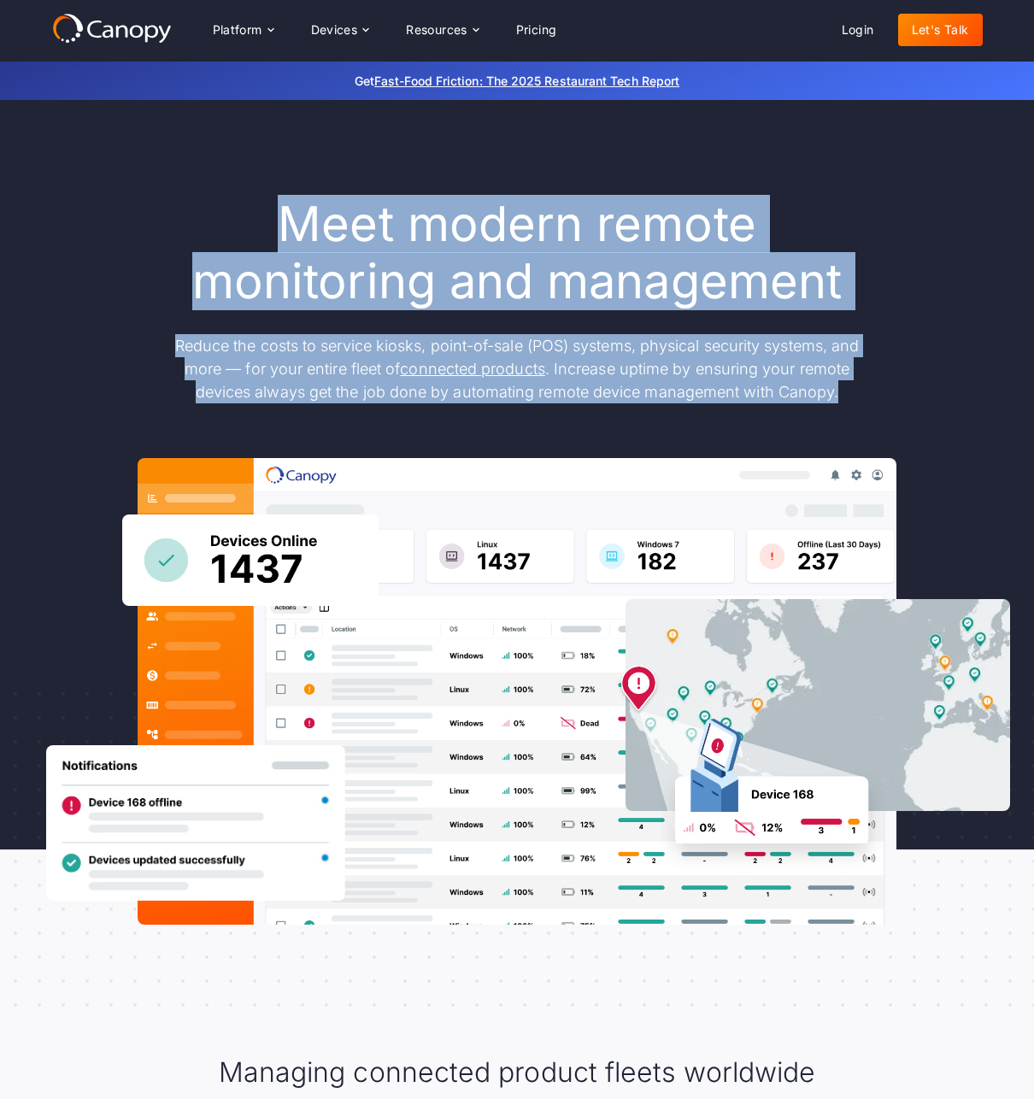
drag, startPoint x: 846, startPoint y: 391, endPoint x: 217, endPoint y: 174, distance: 665.7
click at [217, 174] on div "Meet modern remote monitoring and management Reduce the costs to service kiosks…" at bounding box center [517, 560] width 931 height 921
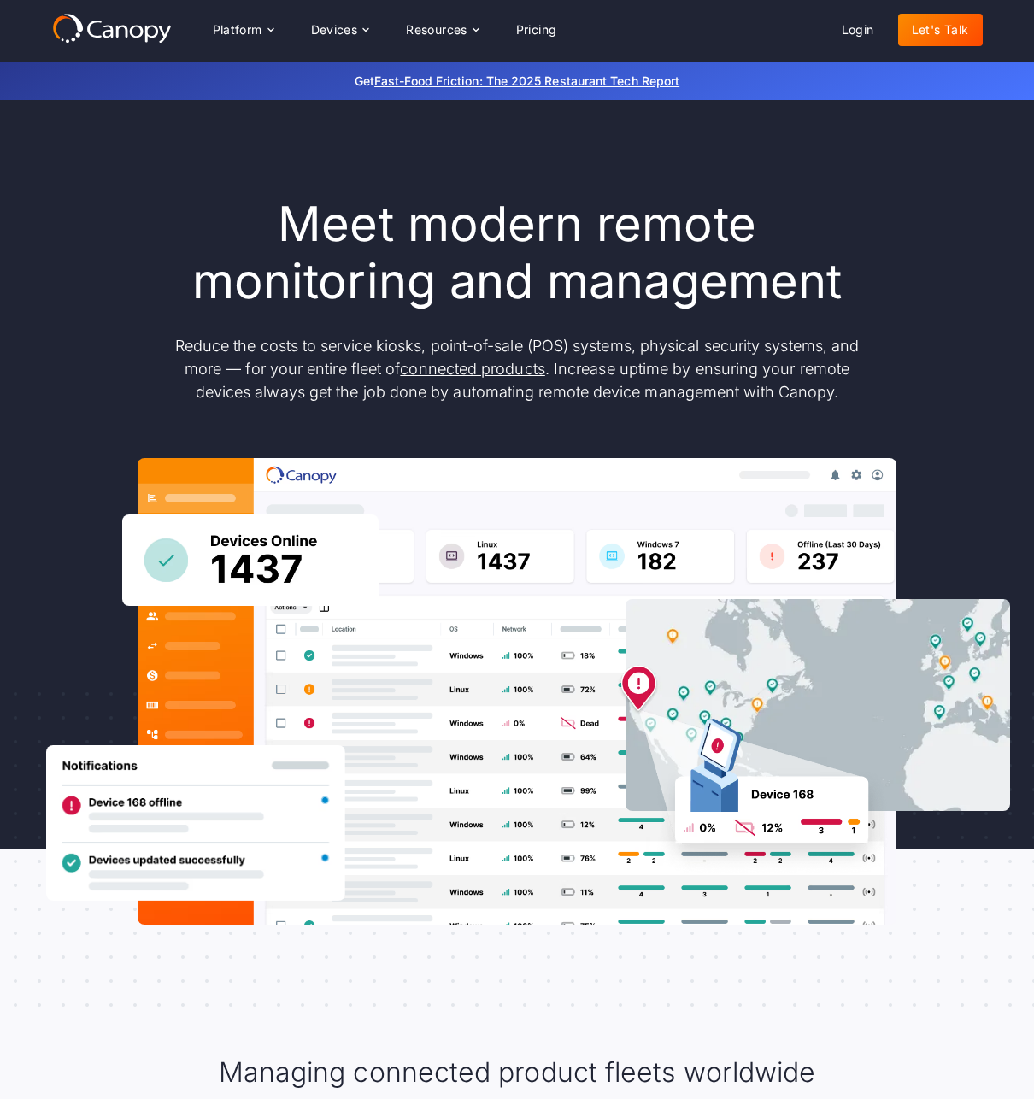
click at [217, 174] on div "Meet modern remote monitoring and management Reduce the costs to service kiosks…" at bounding box center [517, 560] width 931 height 921
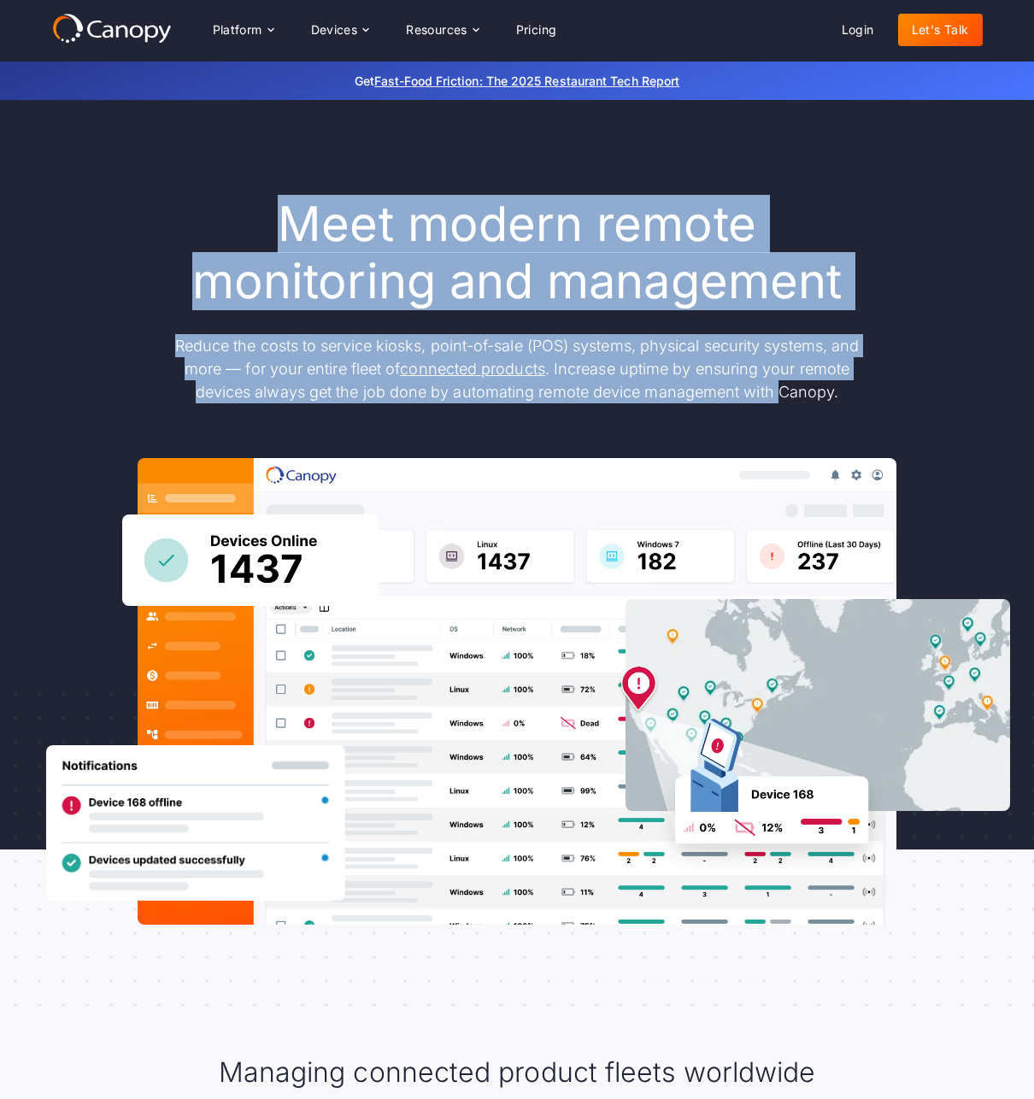
drag, startPoint x: 236, startPoint y: 207, endPoint x: 783, endPoint y: 405, distance: 581.8
click at [783, 405] on div "Meet modern remote monitoring and management Reduce the costs to service kiosks…" at bounding box center [517, 560] width 931 height 921
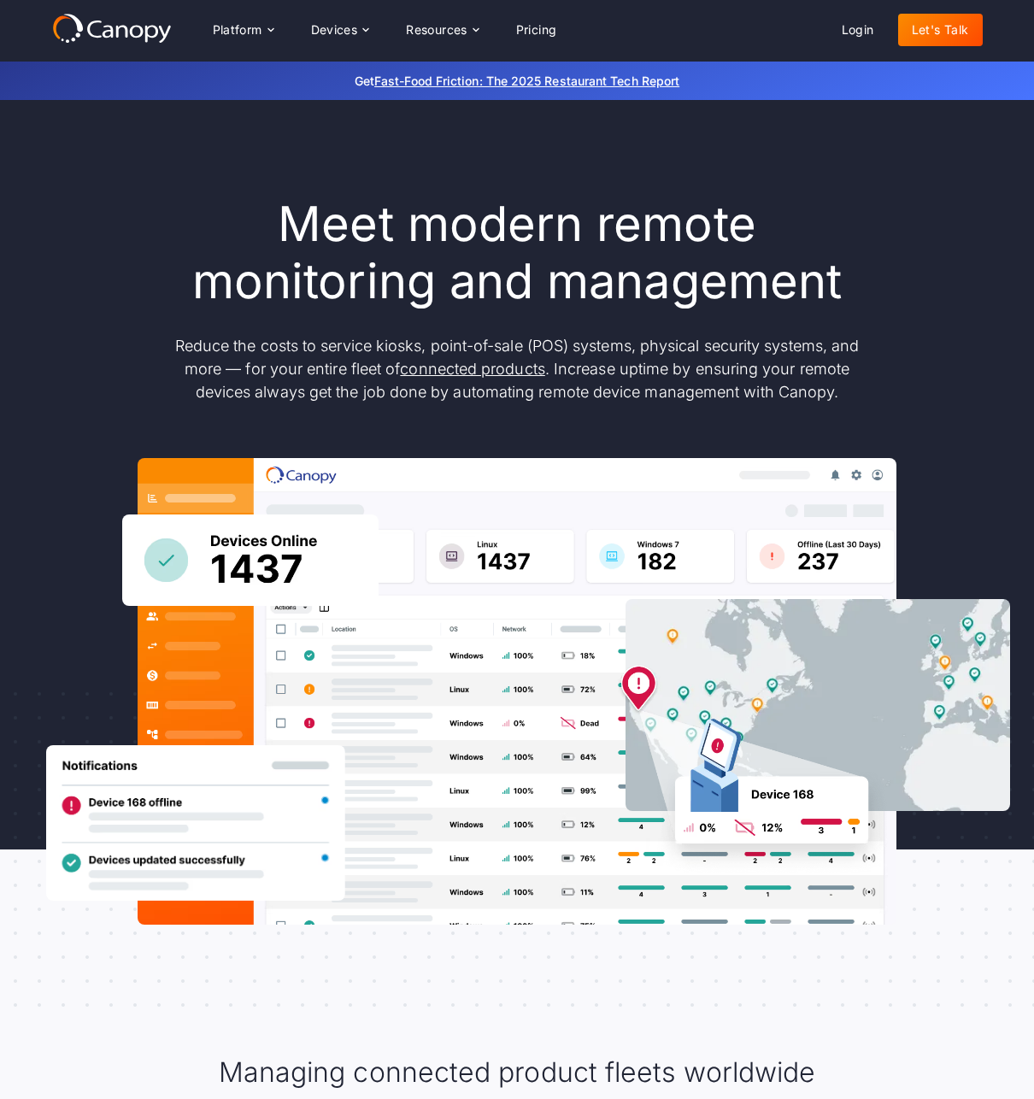
click at [783, 405] on div "Meet modern remote monitoring and management Reduce the costs to service kiosks…" at bounding box center [517, 560] width 931 height 729
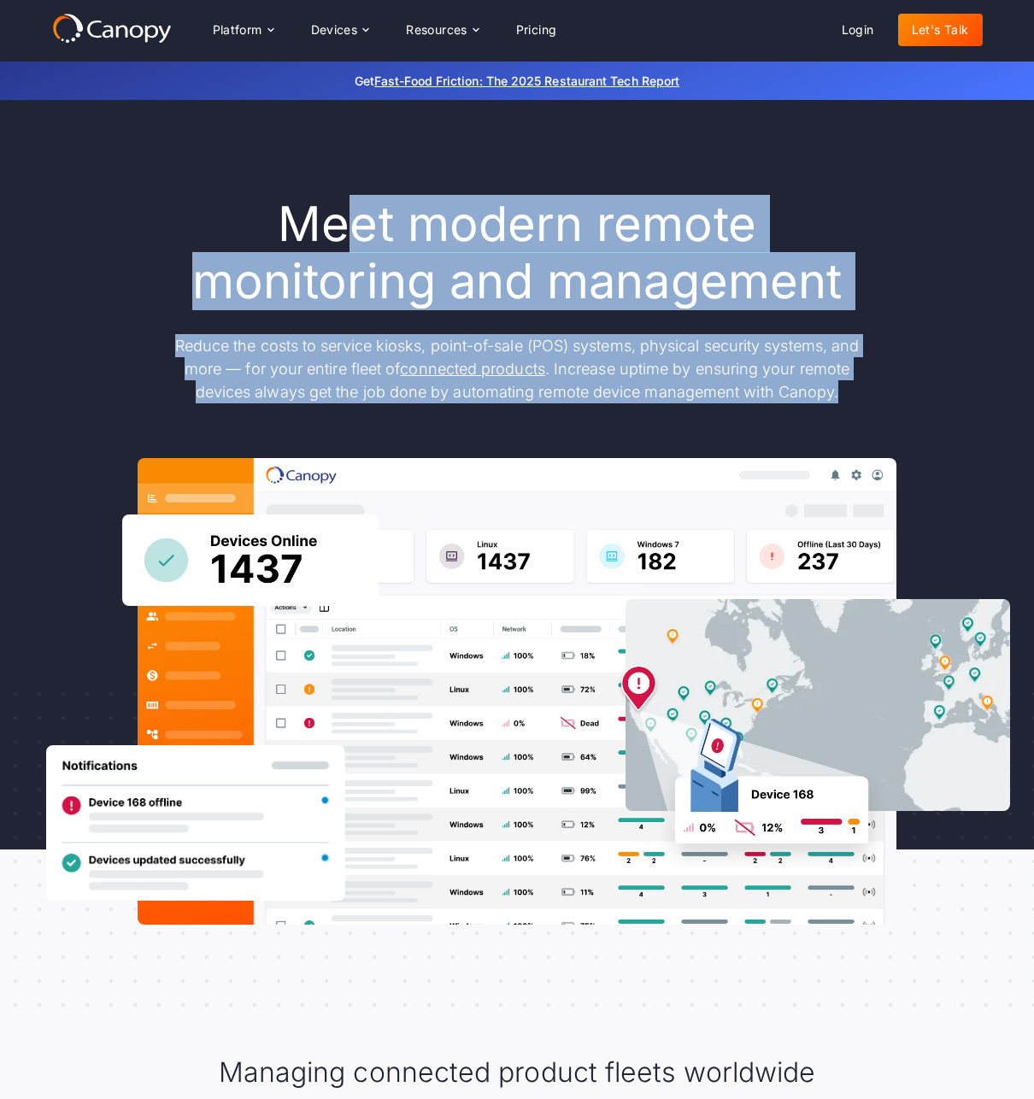
drag, startPoint x: 744, startPoint y: 339, endPoint x: 297, endPoint y: 178, distance: 475.3
click at [321, 183] on div "Meet modern remote monitoring and management Reduce the costs to service kiosks…" at bounding box center [517, 560] width 931 height 921
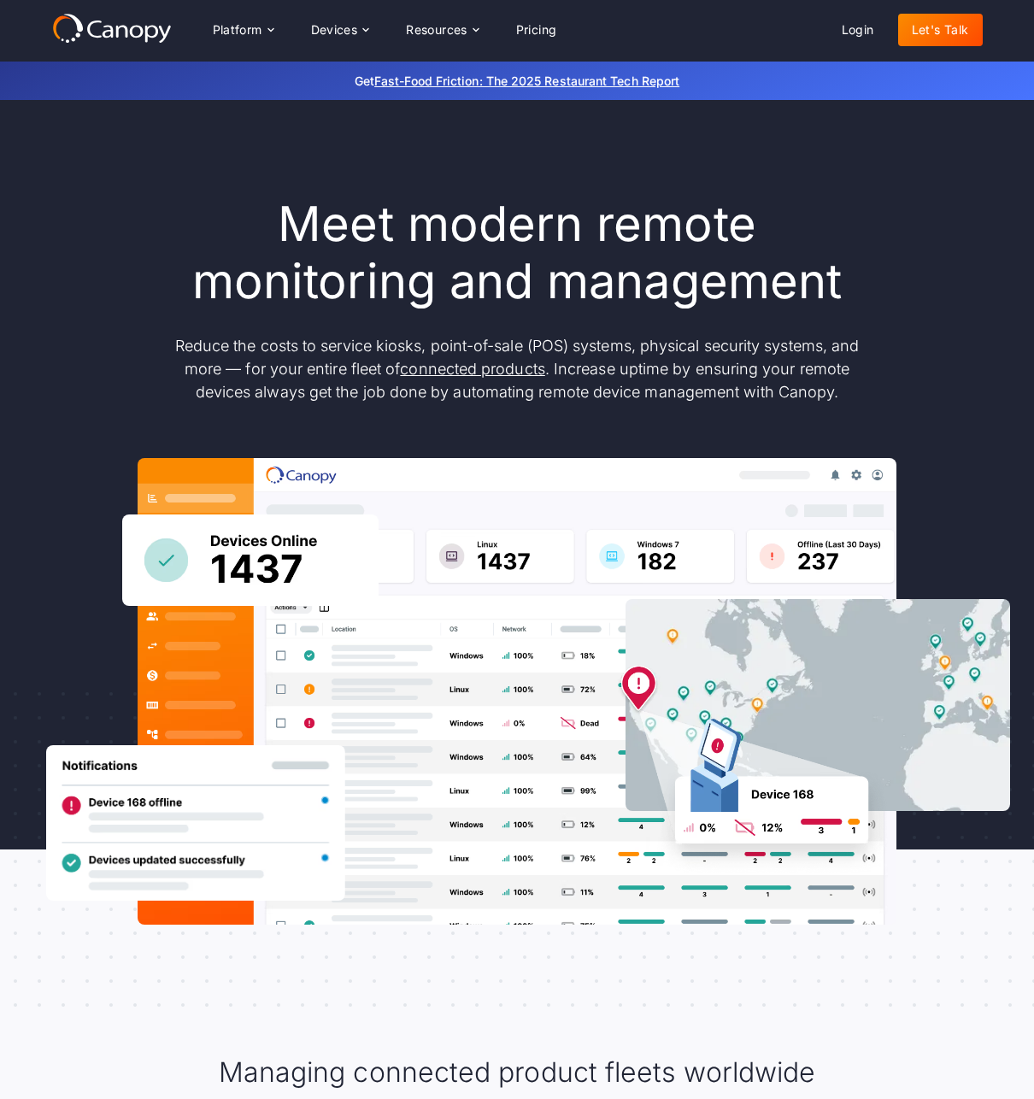
click at [297, 178] on div "Meet modern remote monitoring and management Reduce the costs to service kiosks…" at bounding box center [517, 560] width 931 height 921
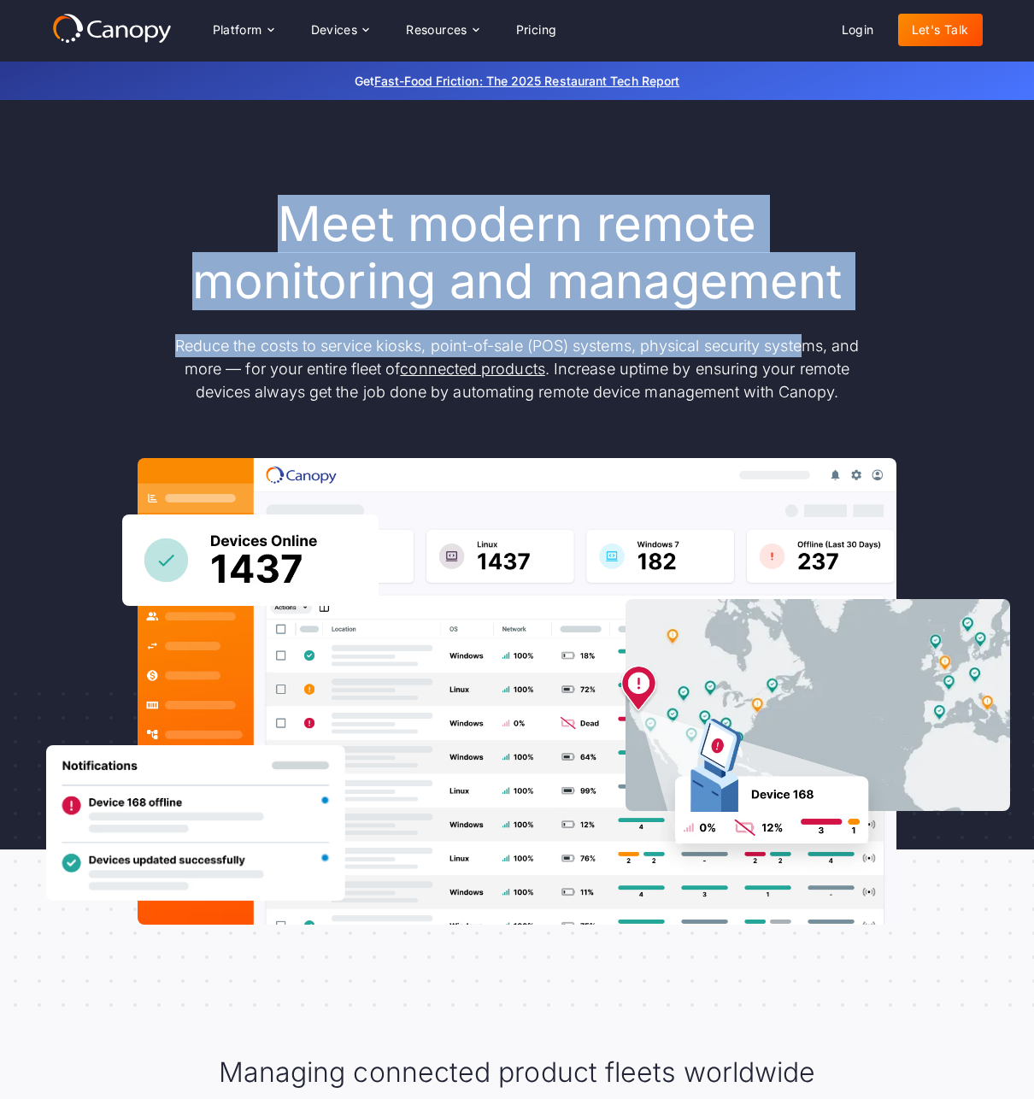
drag, startPoint x: 261, startPoint y: 181, endPoint x: 874, endPoint y: 362, distance: 638.8
click at [870, 361] on div "Meet modern remote monitoring and management Reduce the costs to service kiosks…" at bounding box center [517, 560] width 931 height 921
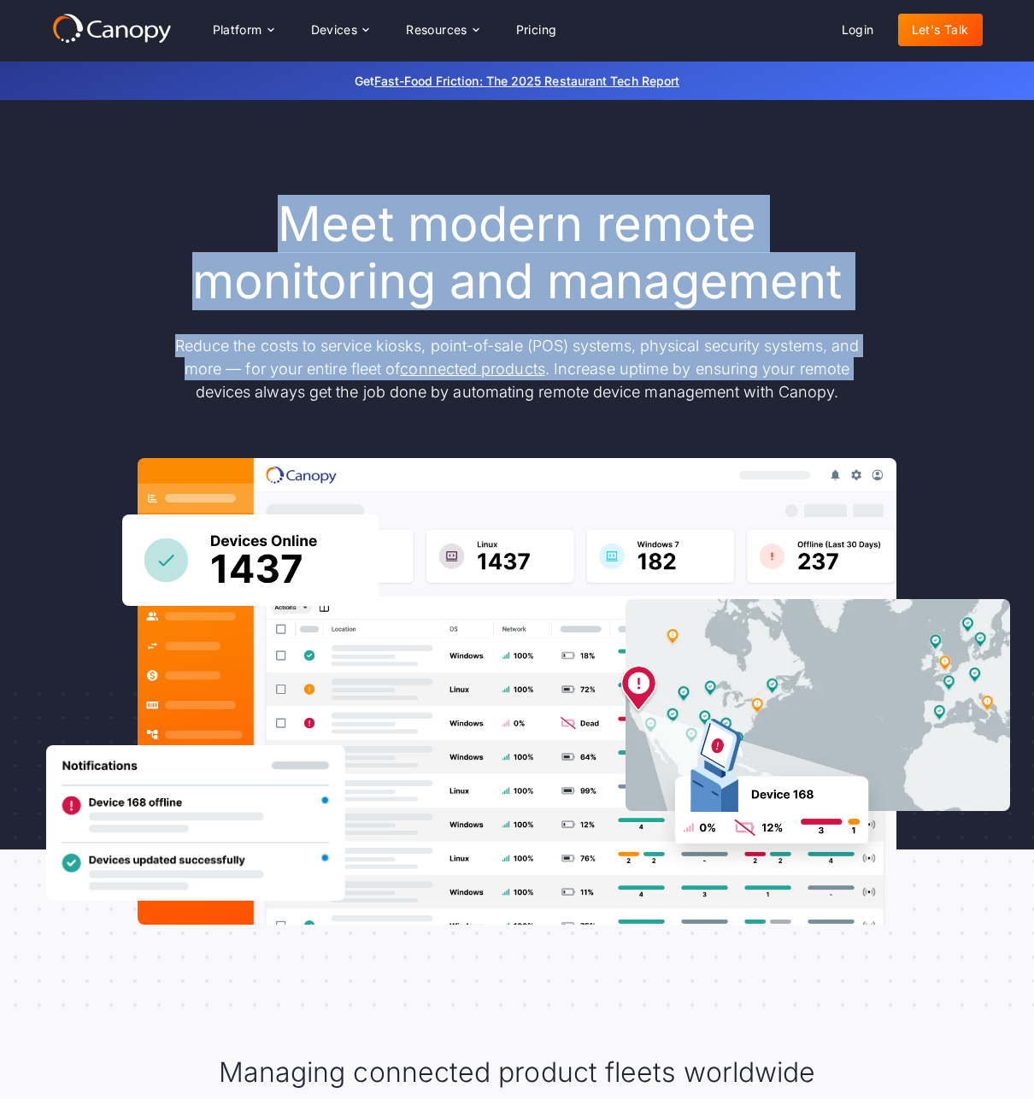
click at [874, 362] on p "Reduce the costs to service kiosks, point-of-sale (POS) systems, physical secur…" at bounding box center [517, 368] width 718 height 69
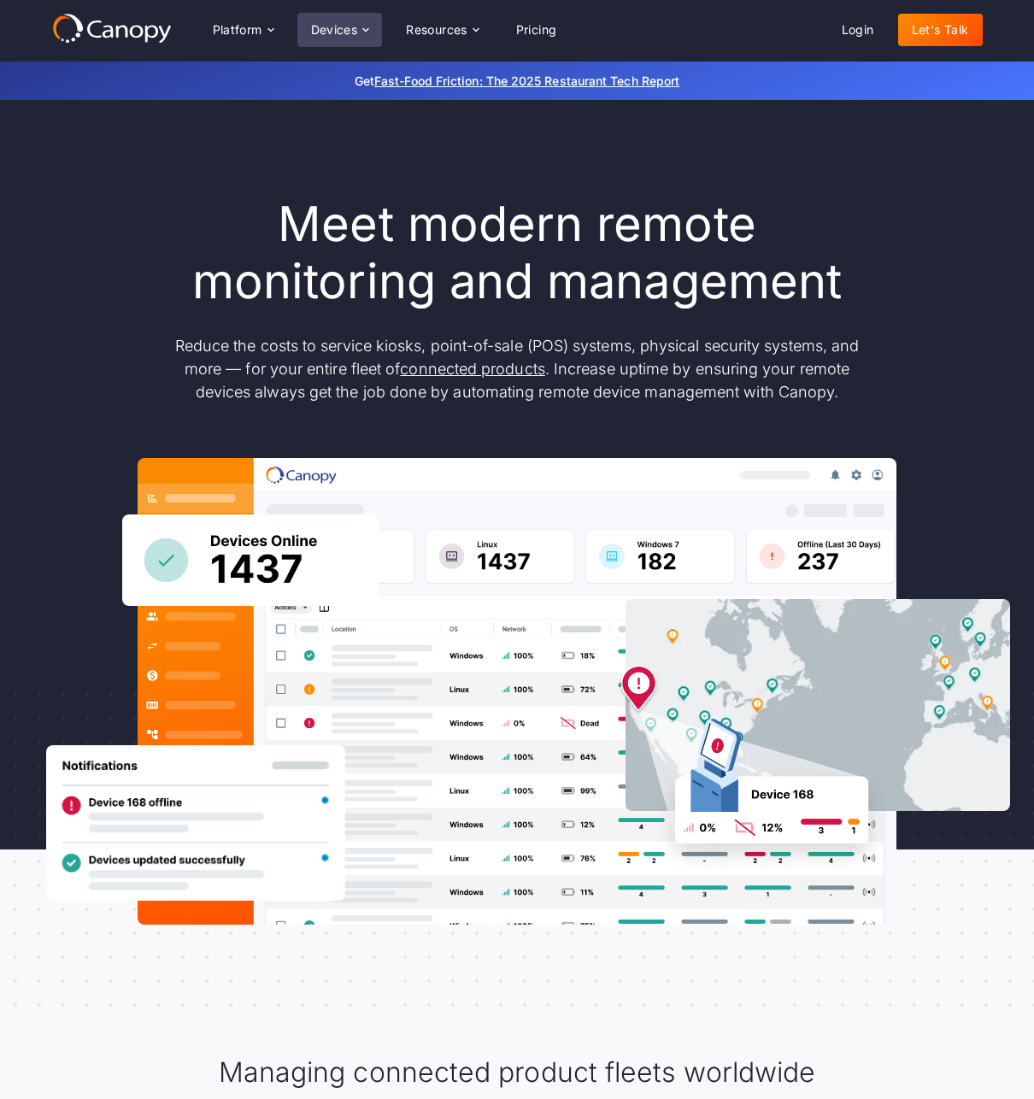
click at [369, 36] on icon at bounding box center [366, 30] width 14 height 14
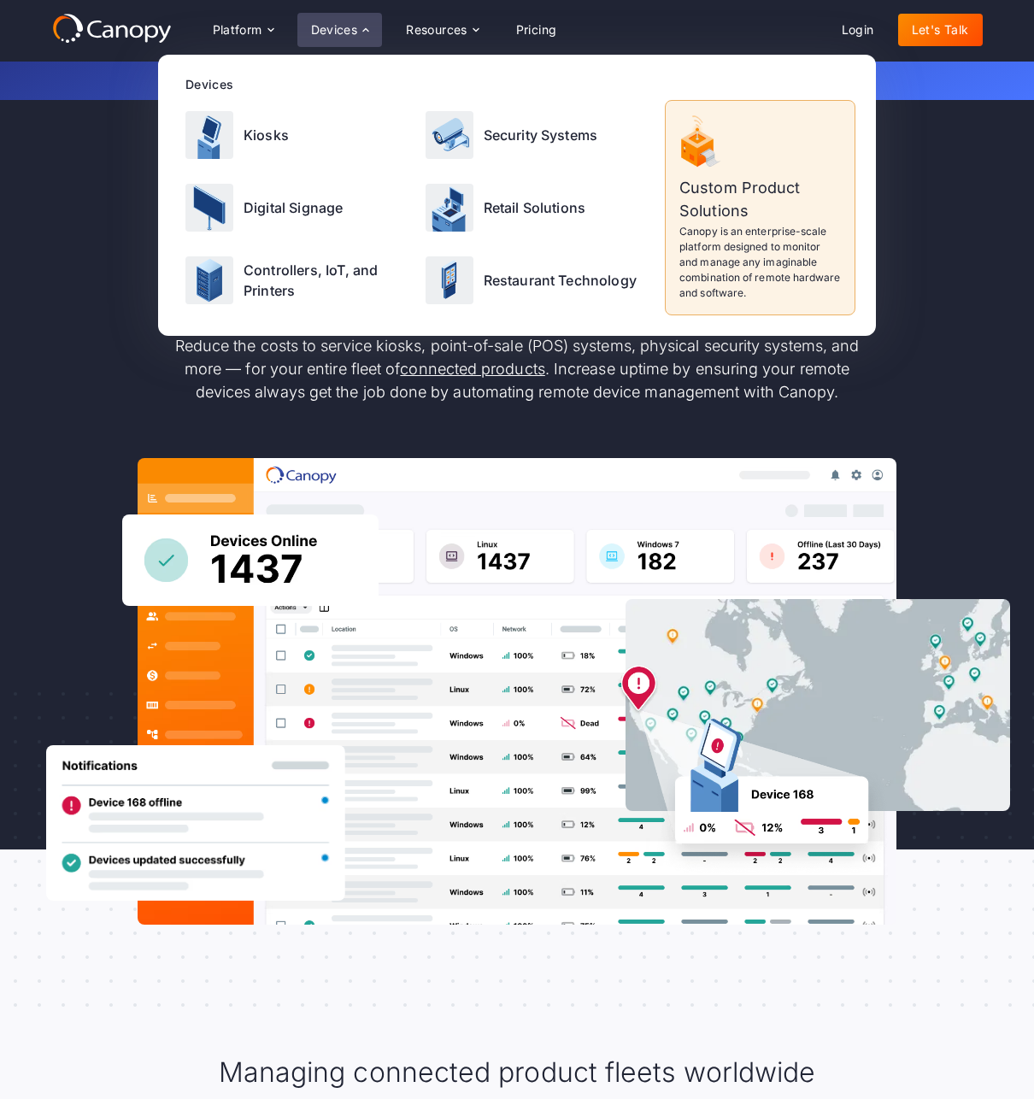
click at [366, 26] on icon at bounding box center [366, 30] width 14 height 14
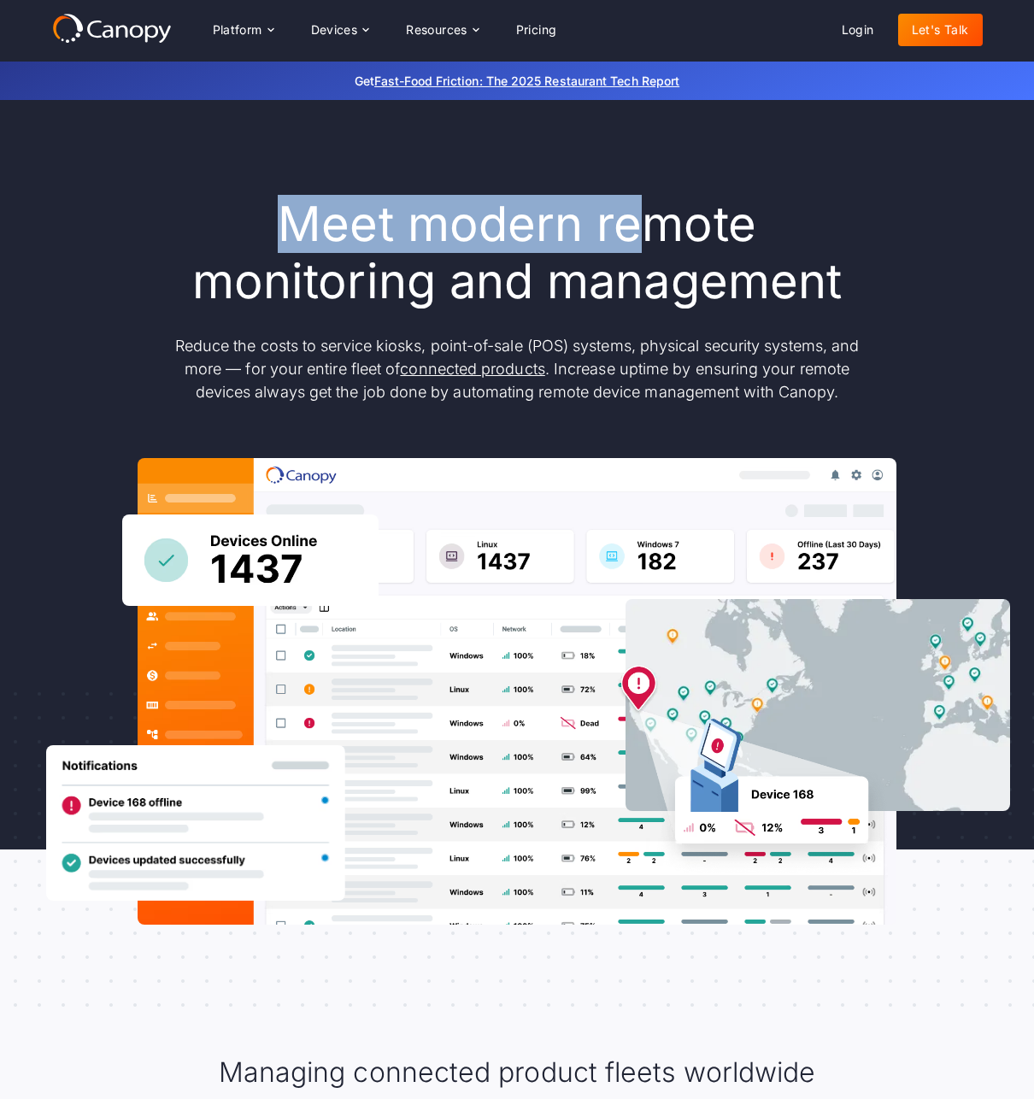
drag, startPoint x: 279, startPoint y: 223, endPoint x: 649, endPoint y: 226, distance: 369.2
click at [649, 226] on h1 "Meet modern remote monitoring and management" at bounding box center [517, 253] width 718 height 115
drag, startPoint x: 398, startPoint y: 228, endPoint x: 727, endPoint y: 215, distance: 329.3
click at [727, 215] on h1 "Meet modern remote monitoring and management" at bounding box center [517, 253] width 718 height 115
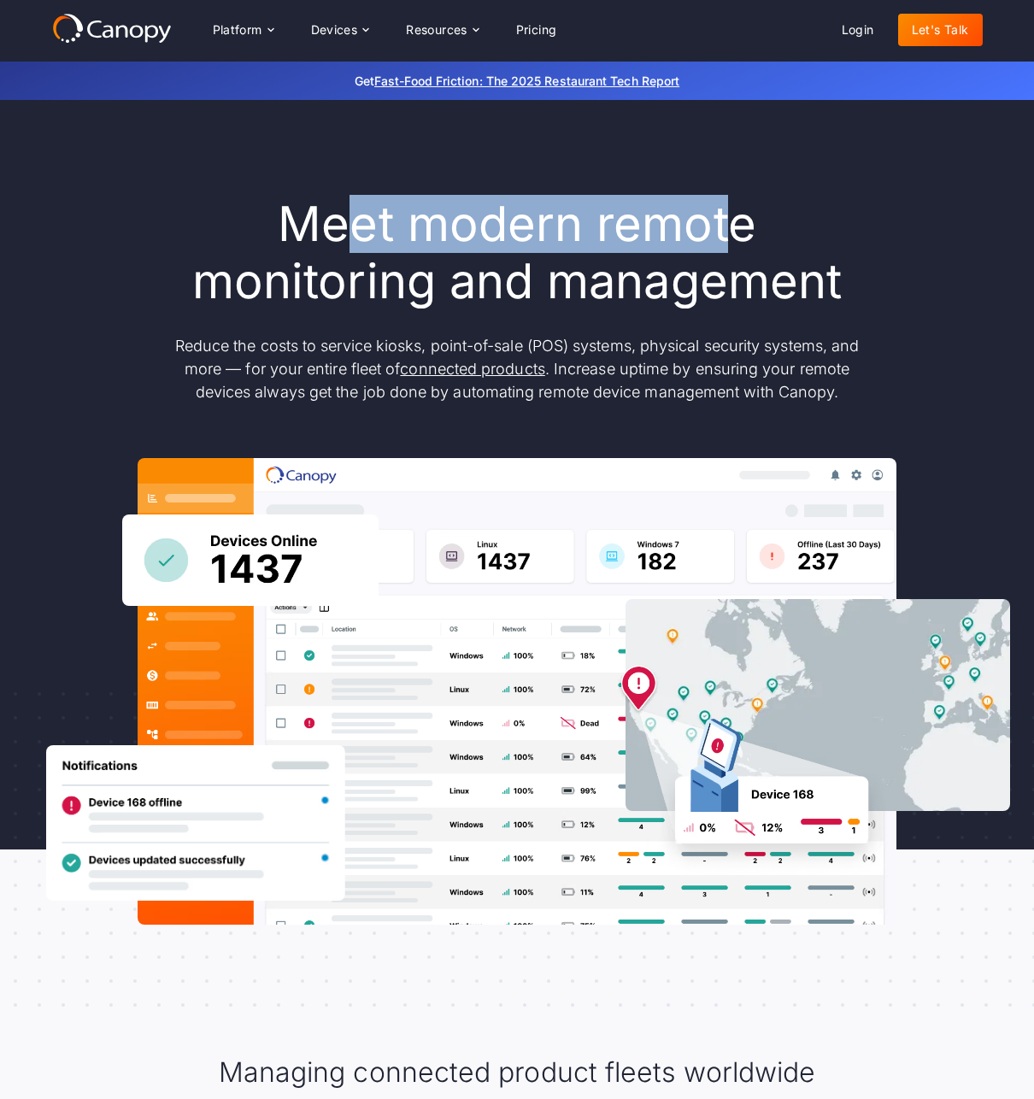
click at [727, 215] on h1 "Meet modern remote monitoring and management" at bounding box center [517, 253] width 718 height 115
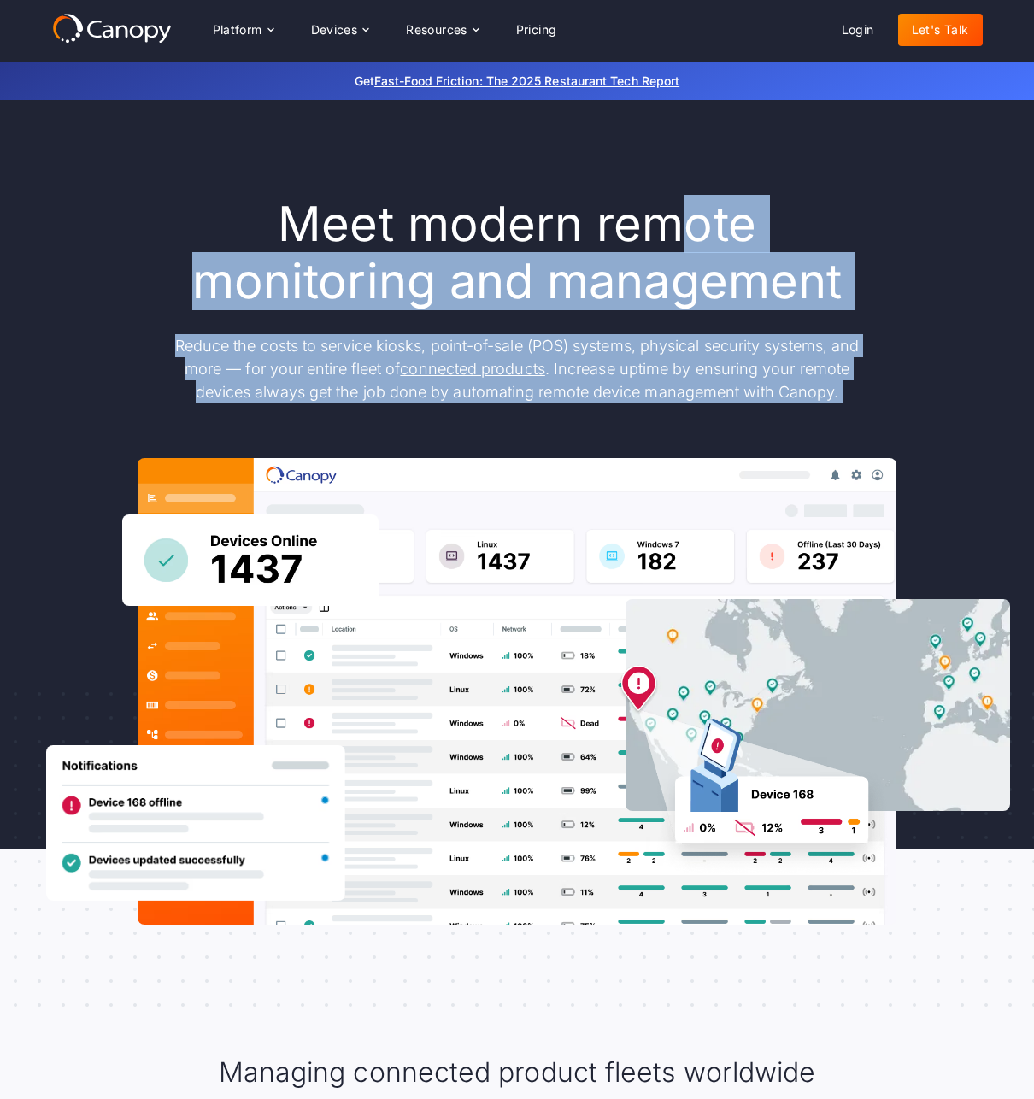
drag, startPoint x: 130, startPoint y: 205, endPoint x: 686, endPoint y: 205, distance: 556.4
click at [686, 205] on div "Meet modern remote monitoring and management Reduce the costs to service kiosks…" at bounding box center [517, 560] width 931 height 729
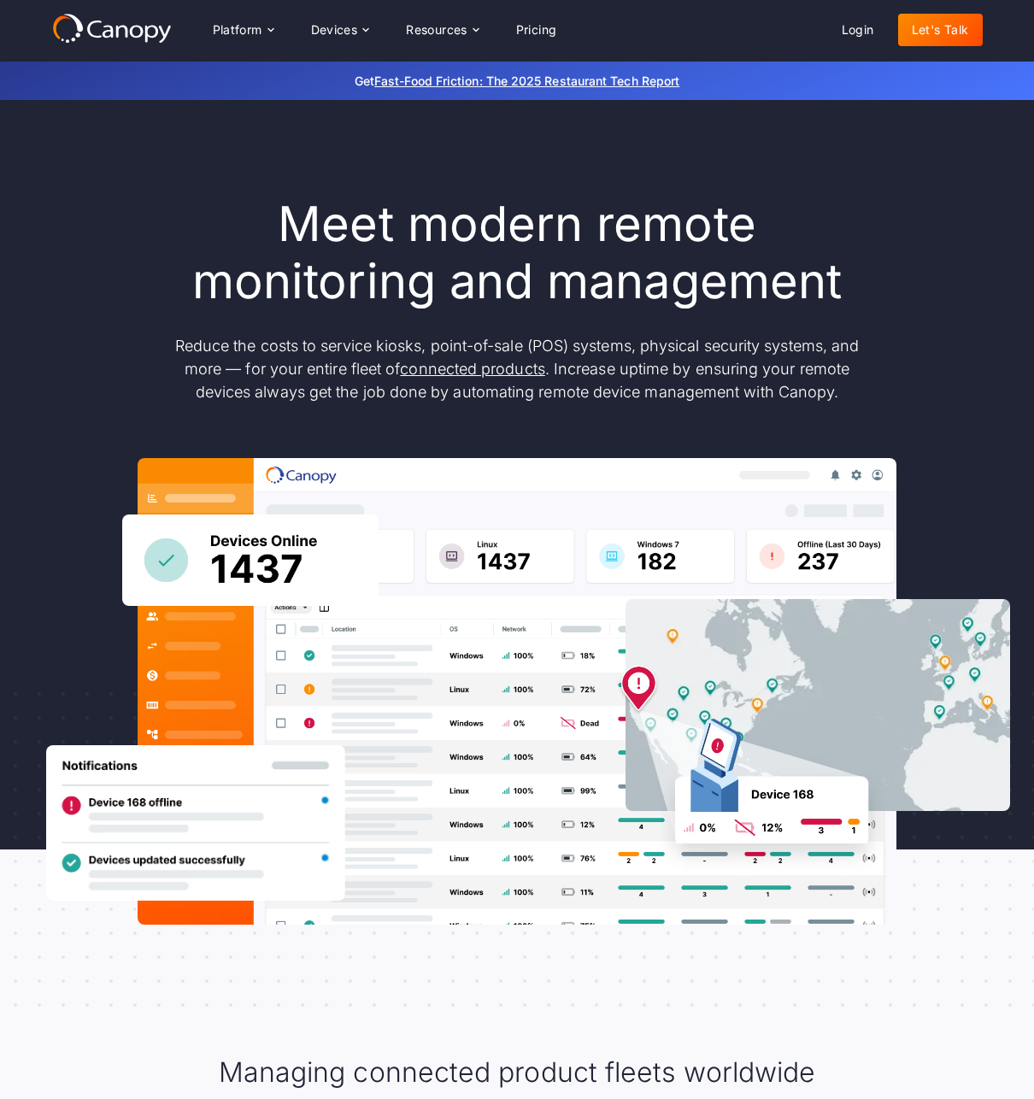
click at [686, 205] on h1 "Meet modern remote monitoring and management" at bounding box center [517, 253] width 718 height 115
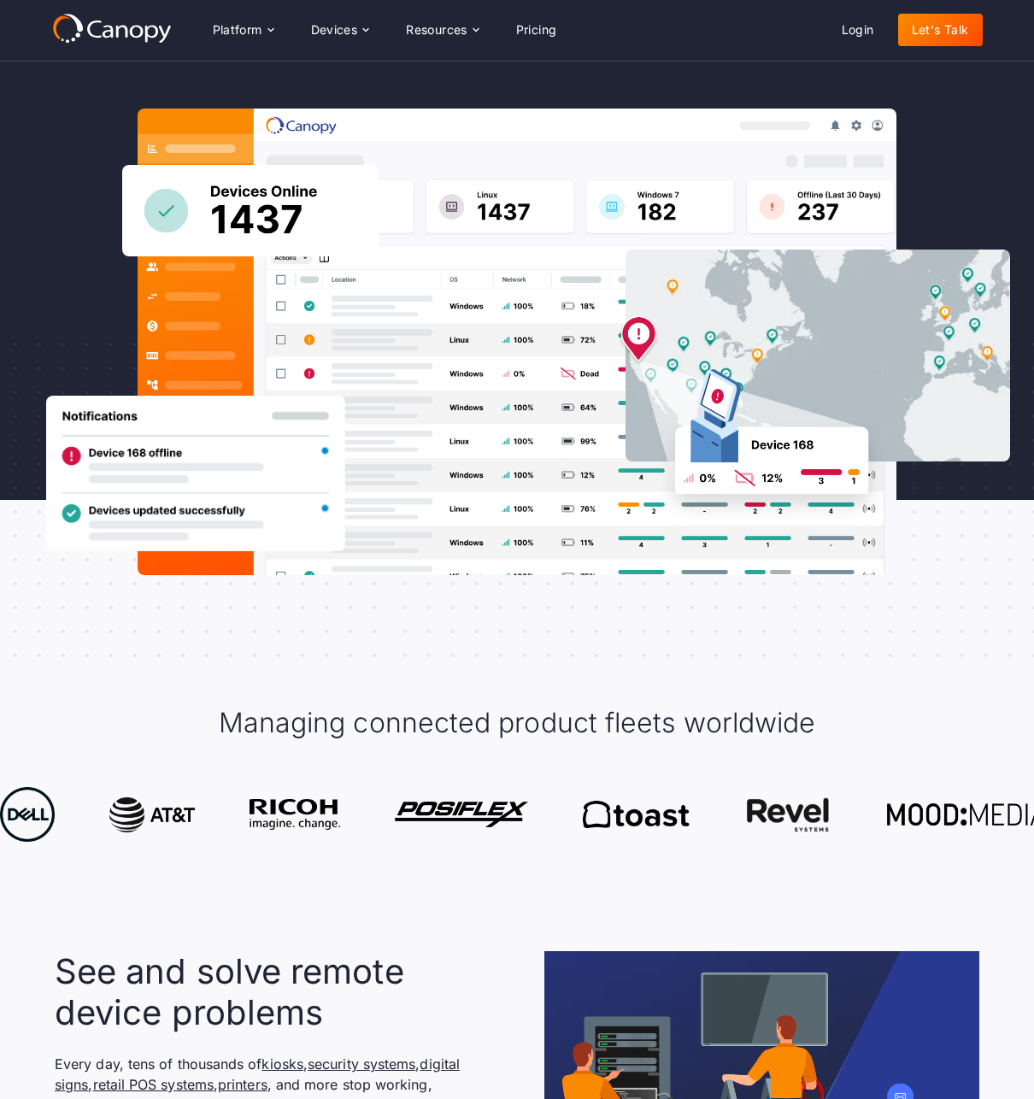
scroll to position [349, 0]
